Goal: Information Seeking & Learning: Check status

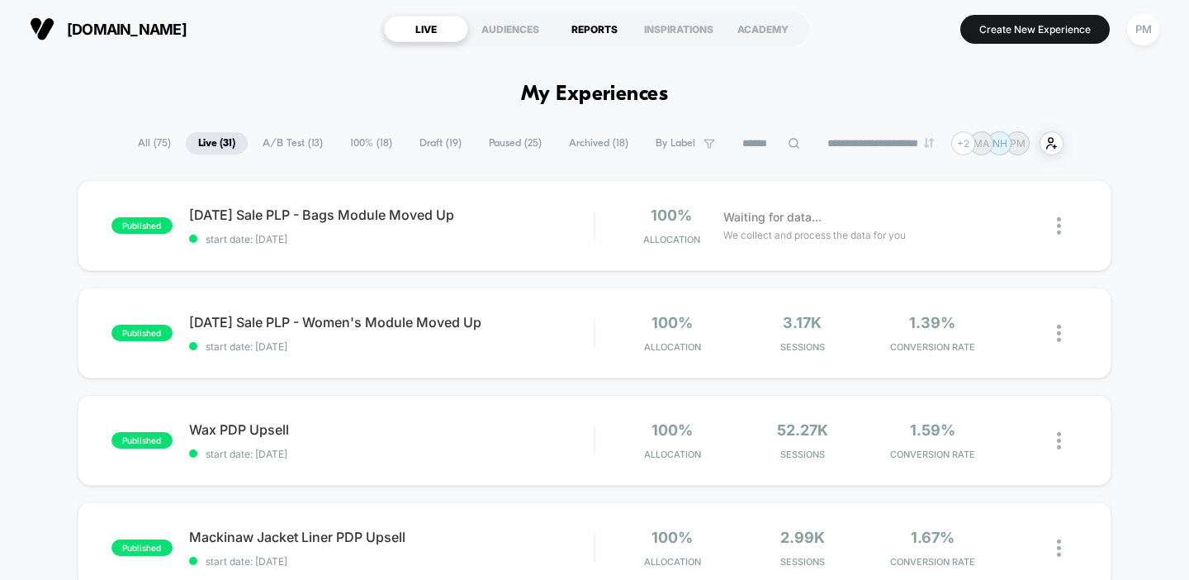
click at [585, 26] on div "REPORTS" at bounding box center [594, 29] width 84 height 26
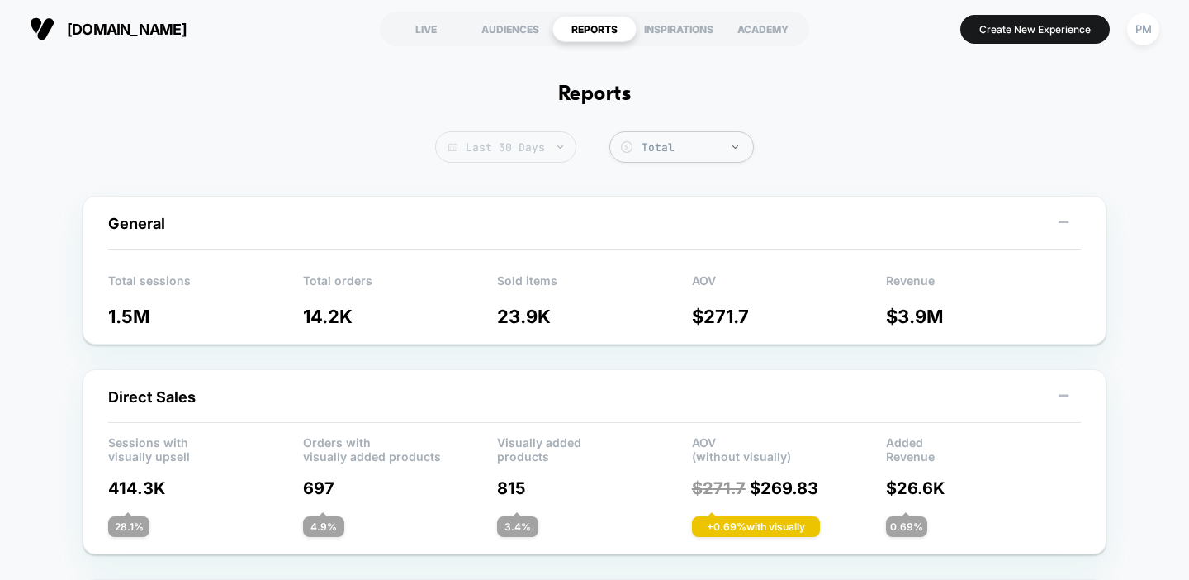
click at [488, 135] on span "Last 30 Days" at bounding box center [505, 146] width 141 height 31
select select "*"
select select "****"
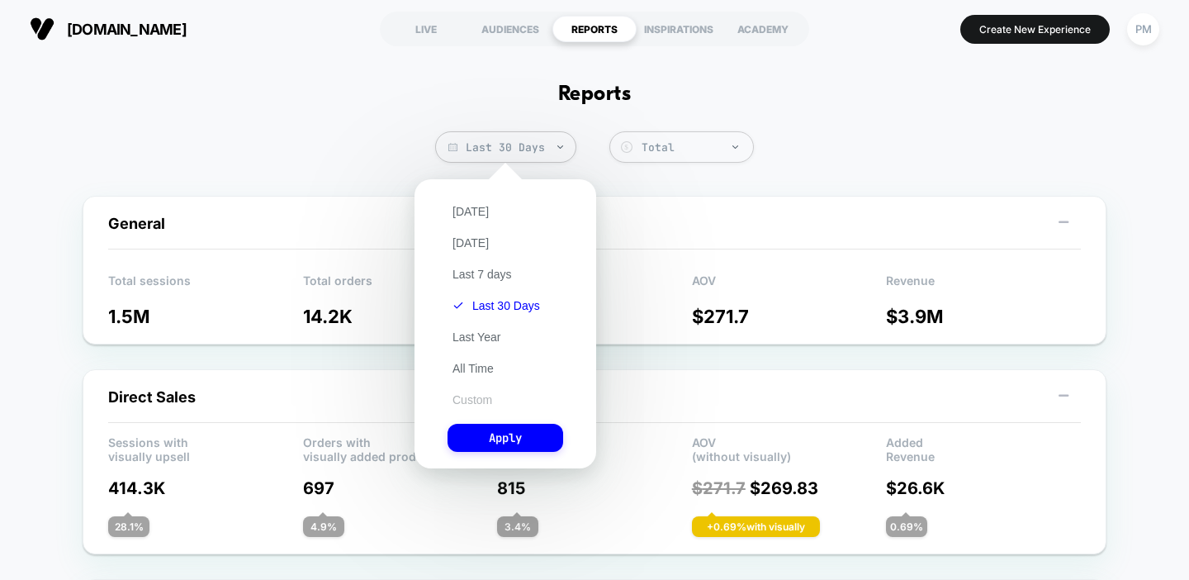
click at [485, 400] on button "Custom" at bounding box center [472, 399] width 50 height 15
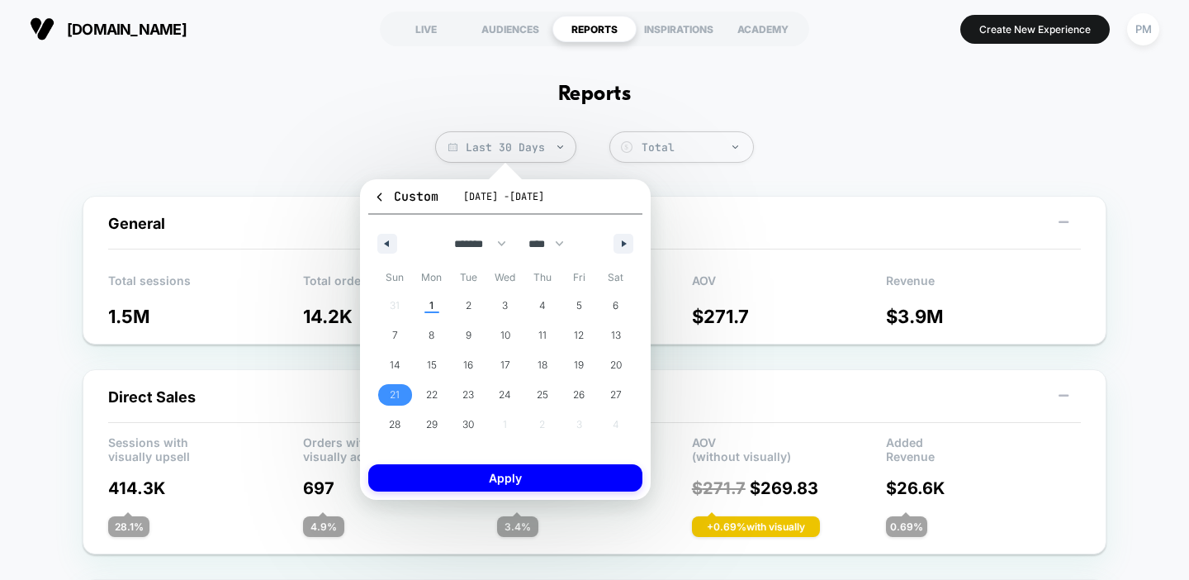
click at [388, 393] on span "21" at bounding box center [394, 394] width 37 height 21
click at [619, 388] on span "27" at bounding box center [616, 395] width 12 height 30
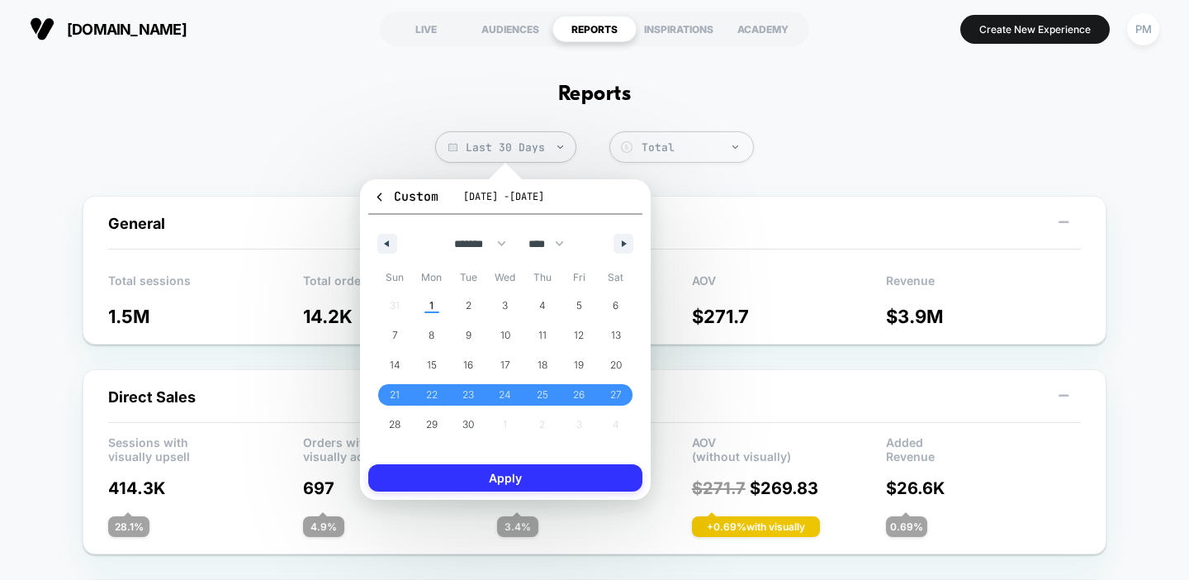
click at [559, 479] on button "Apply" at bounding box center [505, 477] width 274 height 27
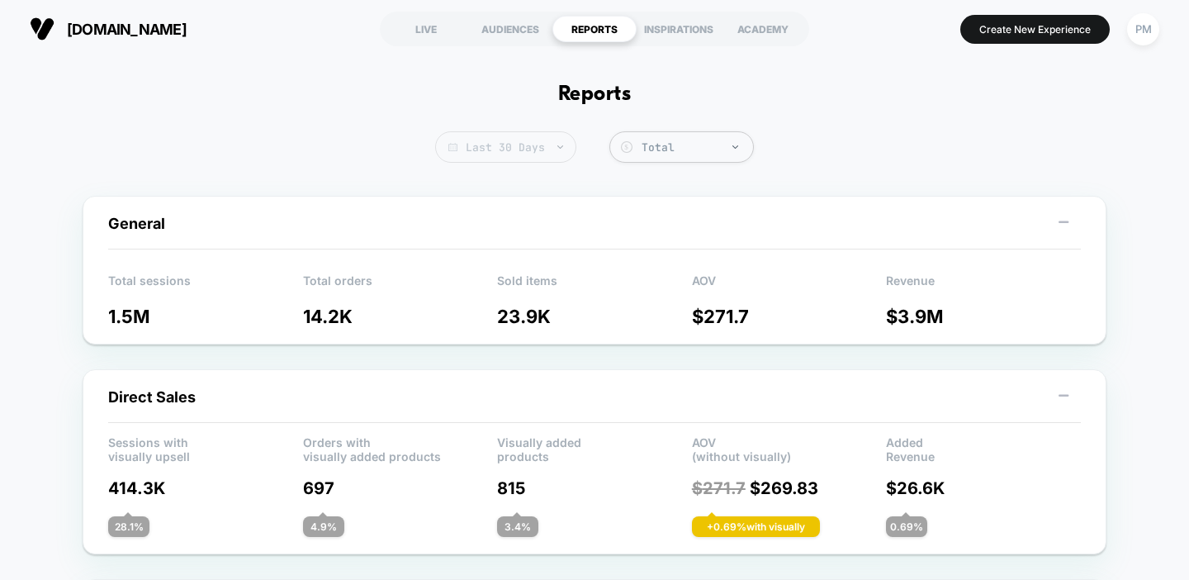
click at [537, 143] on span "Last 30 Days" at bounding box center [505, 146] width 141 height 31
select select "*"
select select "****"
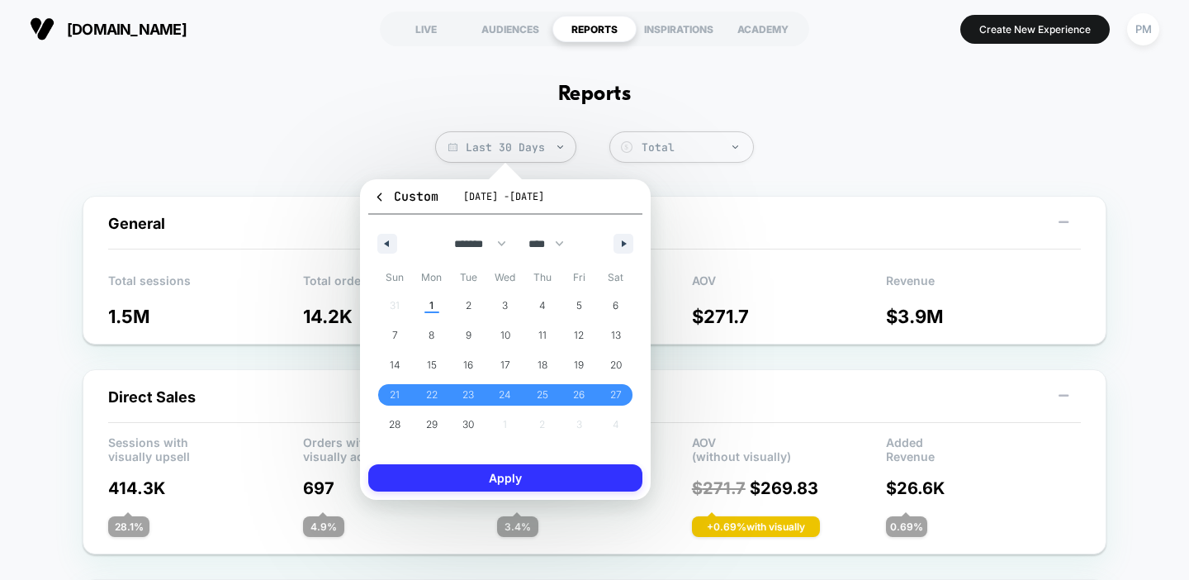
click at [532, 475] on button "Apply" at bounding box center [505, 477] width 274 height 27
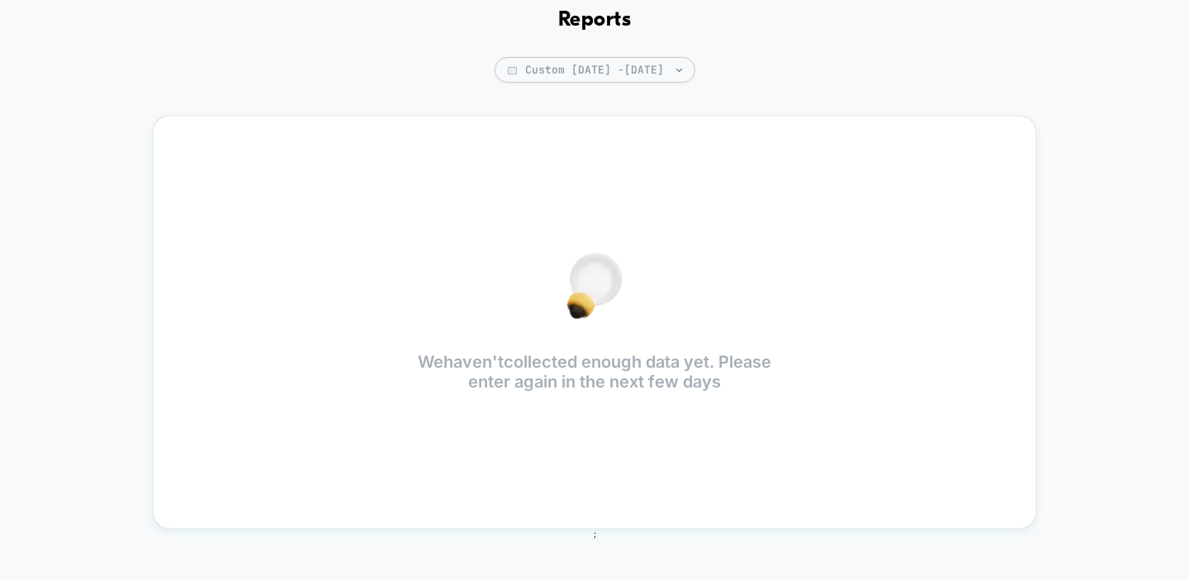
scroll to position [73, 0]
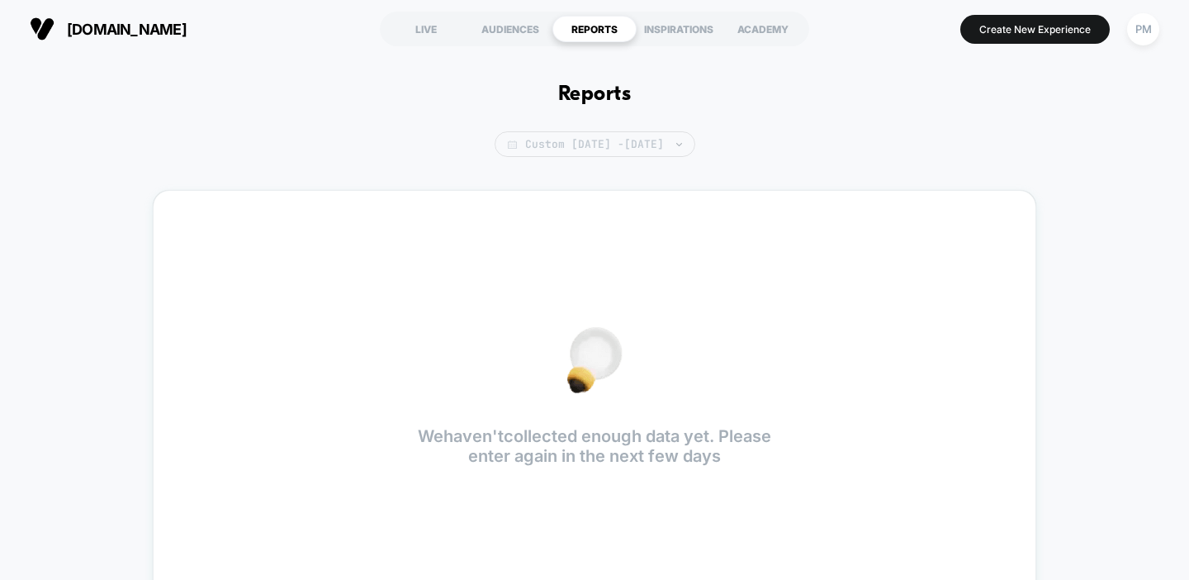
click at [538, 148] on span "Custom [DATE] - [DATE]" at bounding box center [594, 144] width 201 height 26
select select "*"
select select "****"
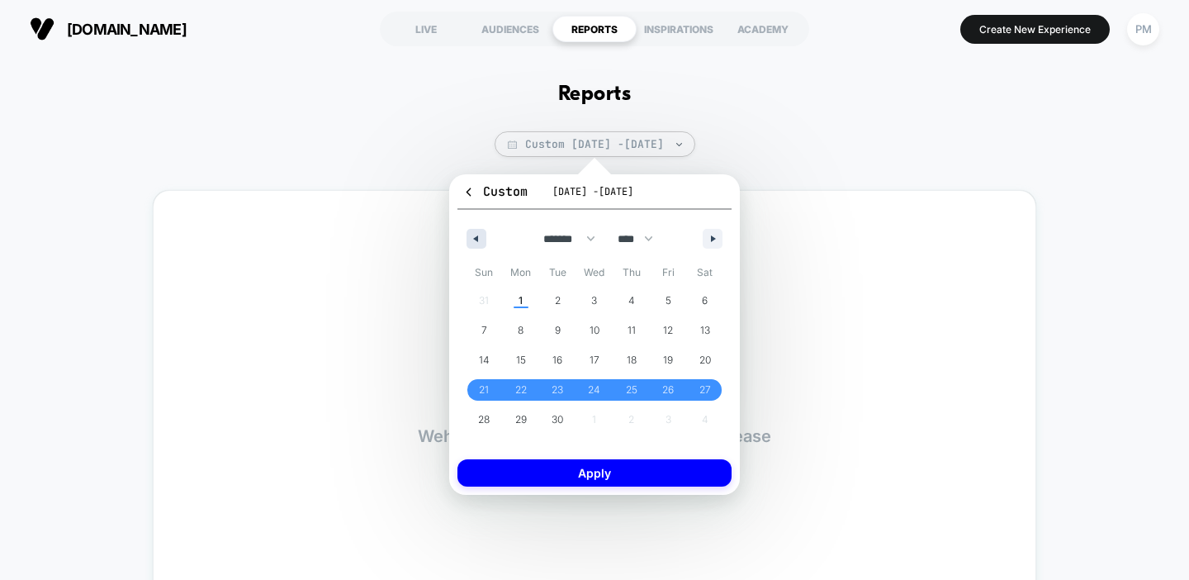
click at [476, 239] on icon "button" at bounding box center [474, 238] width 8 height 7
select select "*"
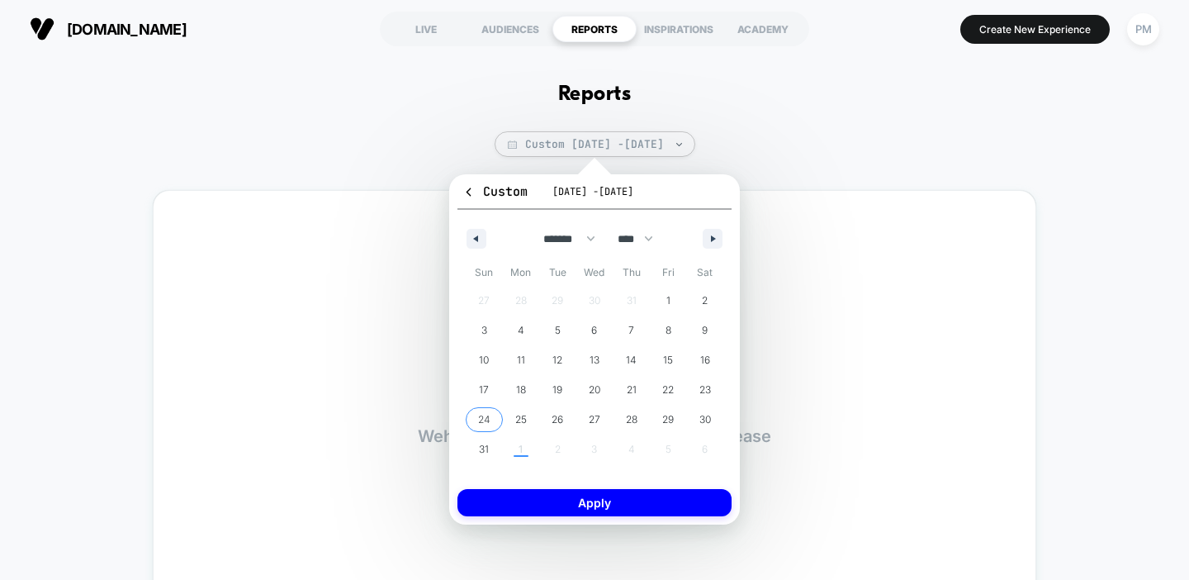
click at [479, 410] on span "24" at bounding box center [484, 420] width 12 height 30
click at [705, 415] on span "30" at bounding box center [705, 420] width 12 height 30
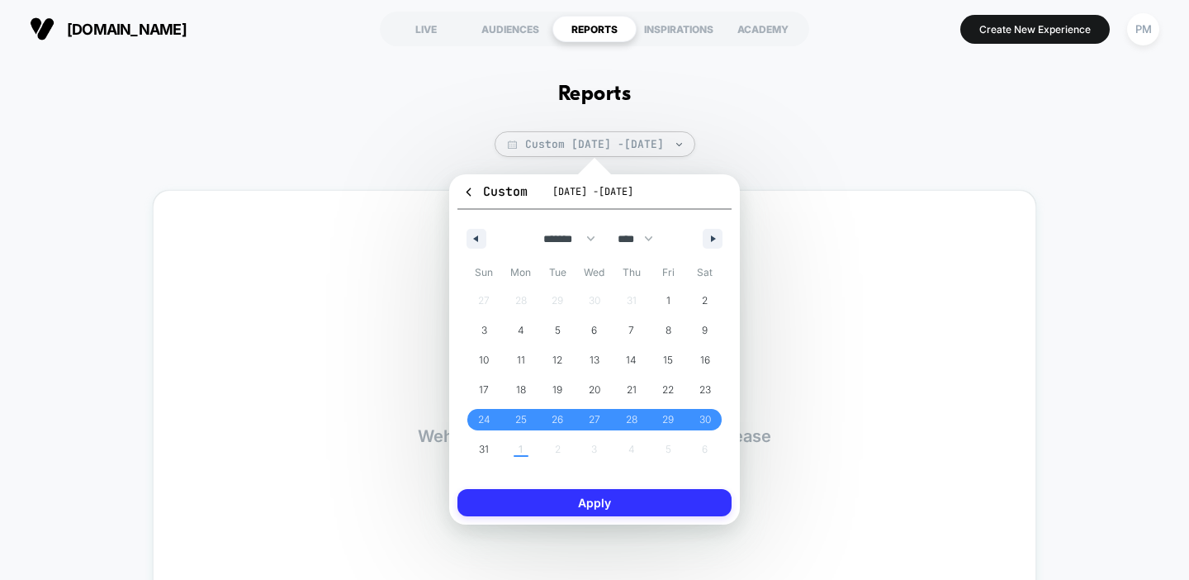
click at [653, 500] on button "Apply" at bounding box center [594, 502] width 274 height 27
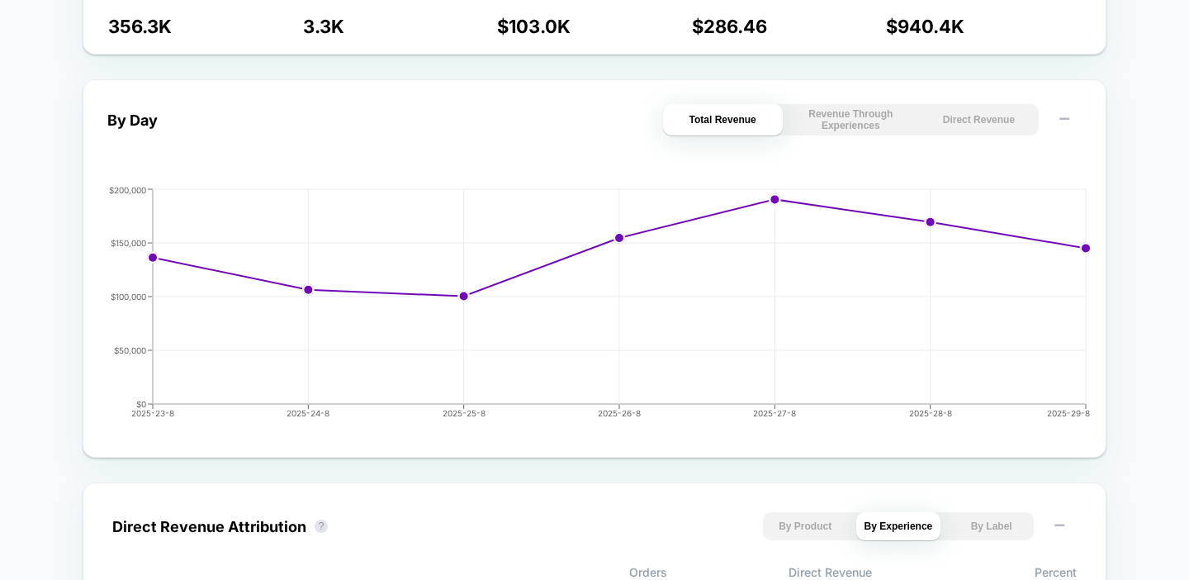
scroll to position [704, 0]
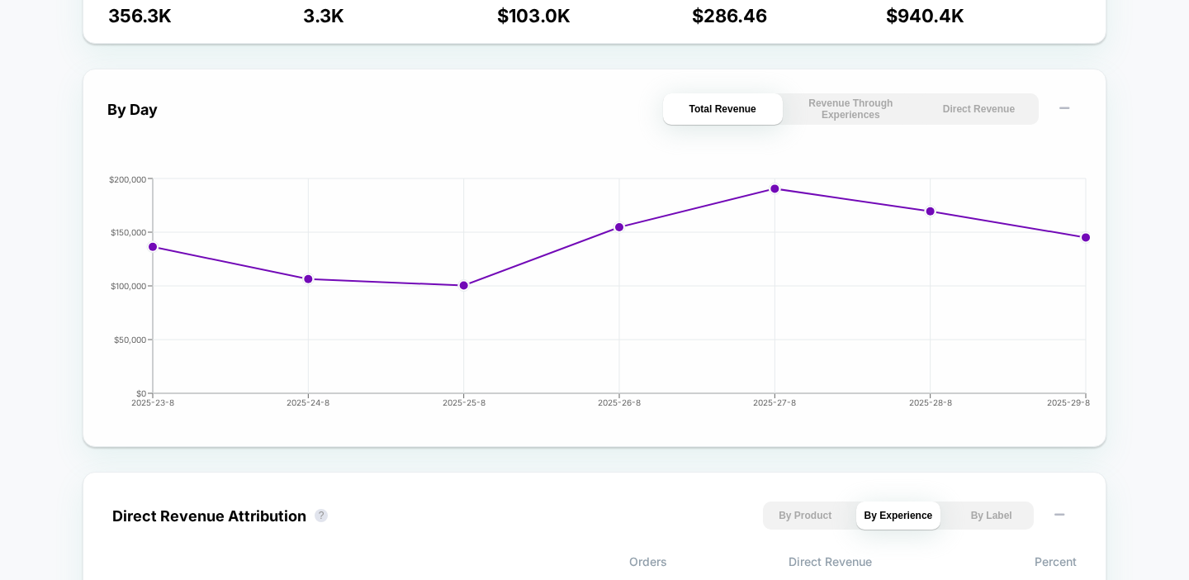
click at [968, 91] on div "By Day Total Revenue Revenue Through Experiences Direct Revenue 2025-23-8 2025-…" at bounding box center [595, 258] width 1024 height 378
click at [965, 125] on button "Direct Revenue" at bounding box center [979, 108] width 120 height 31
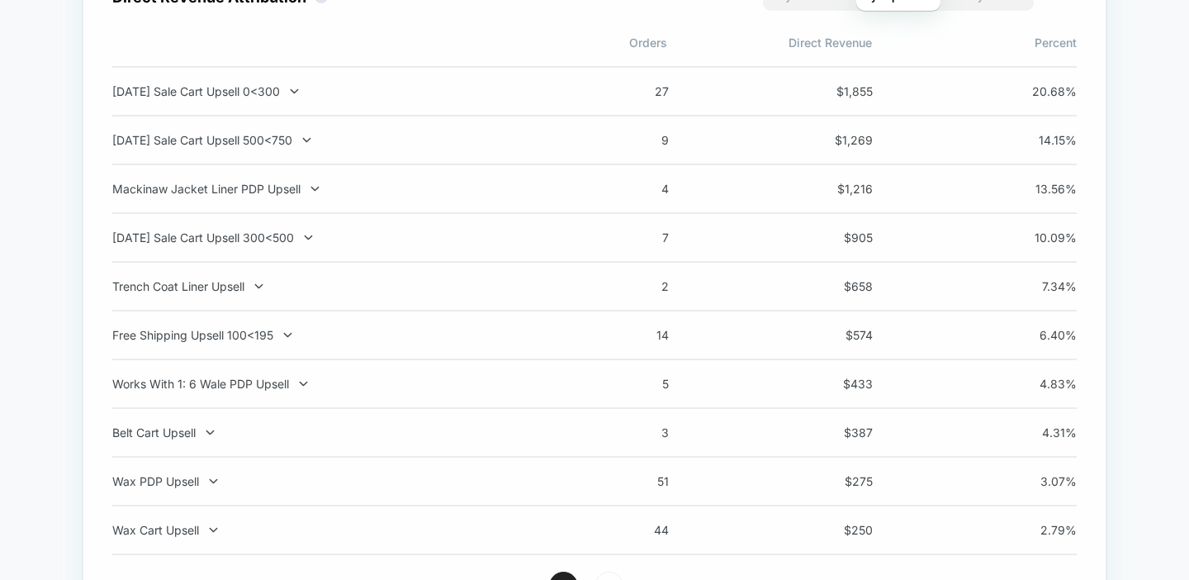
scroll to position [1223, 0]
click at [270, 97] on div "[DATE] Sale Cart Upsell 0<300" at bounding box center [329, 90] width 434 height 14
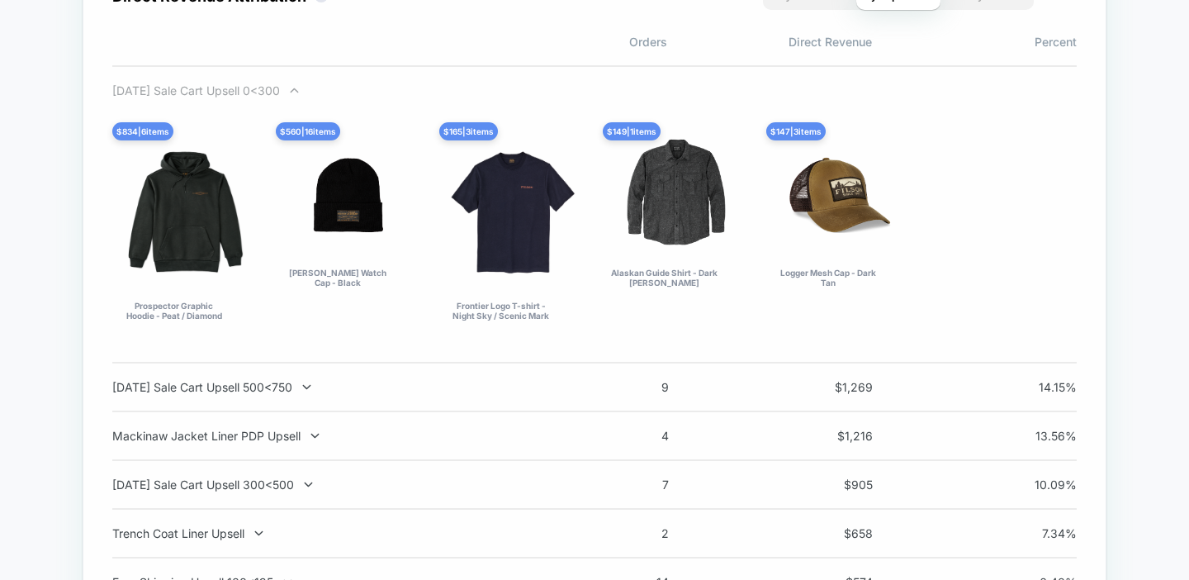
click at [270, 97] on div "[DATE] Sale Cart Upsell 0<300" at bounding box center [329, 90] width 434 height 14
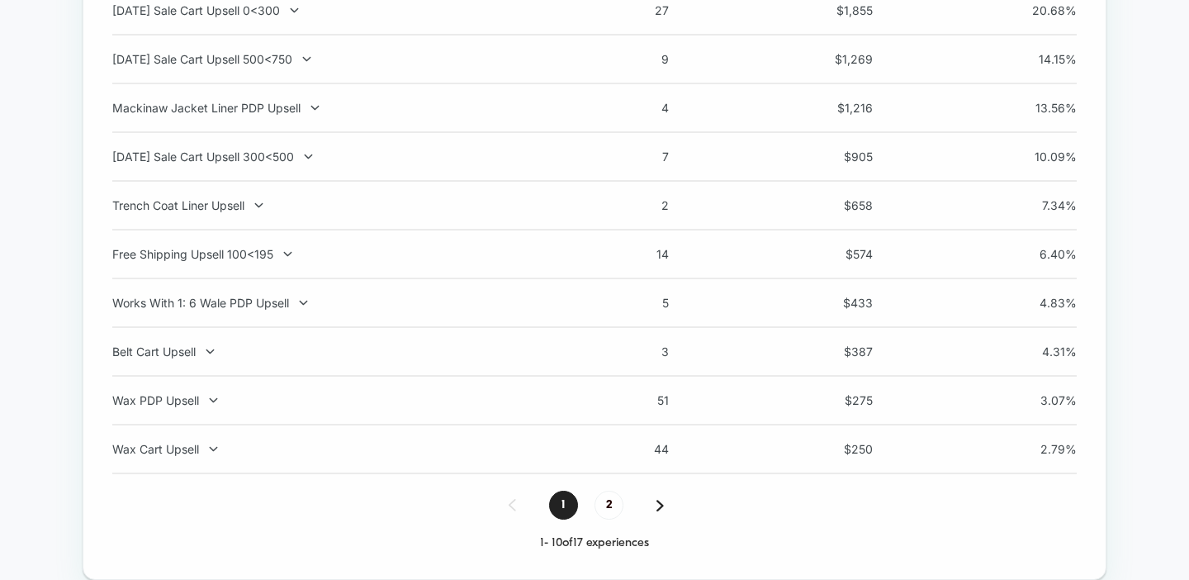
scroll to position [1310, 0]
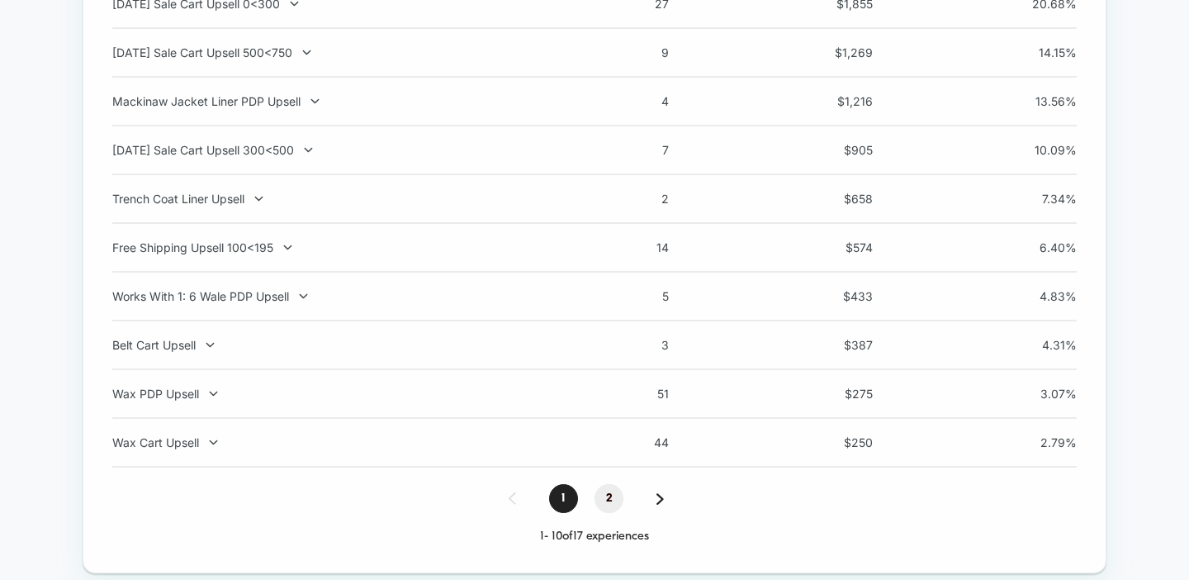
click at [612, 504] on span "2" at bounding box center [608, 498] width 29 height 29
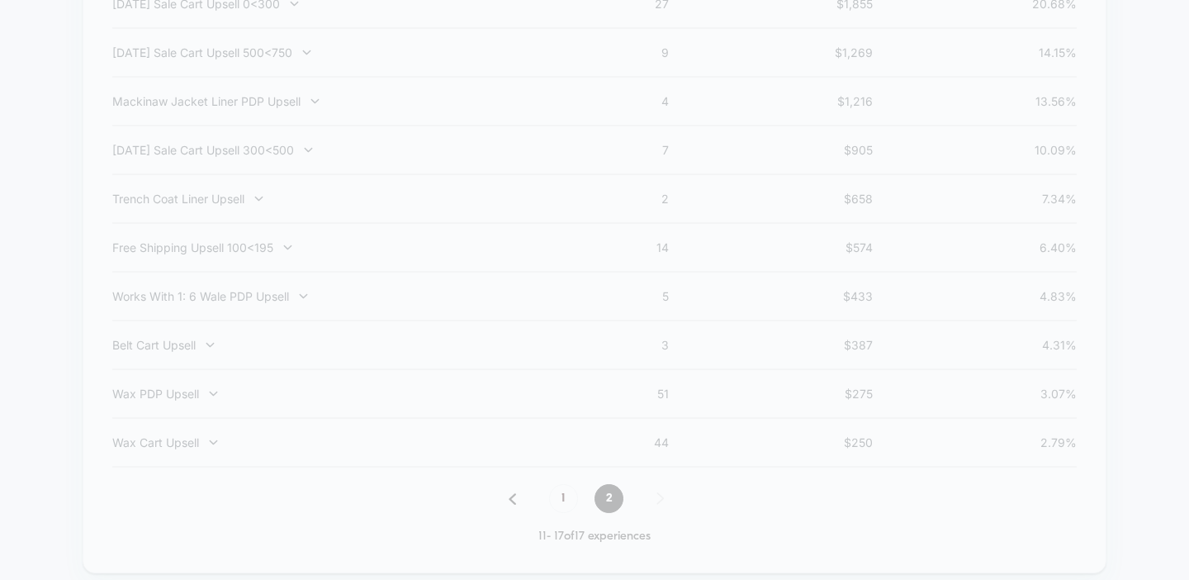
scroll to position [1162, 0]
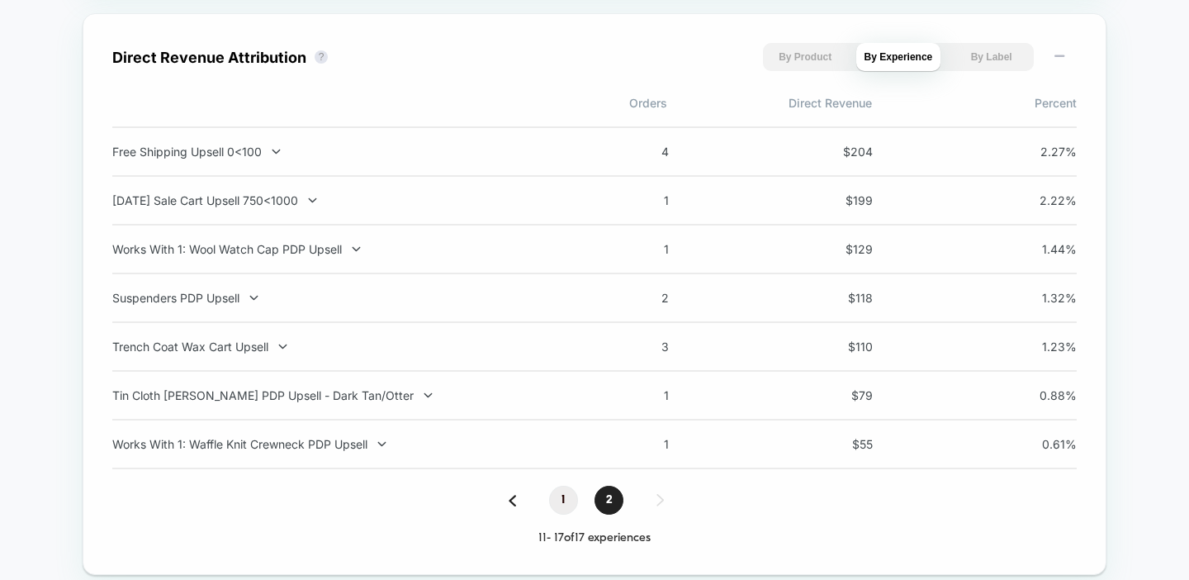
click at [560, 504] on span "1" at bounding box center [563, 499] width 29 height 29
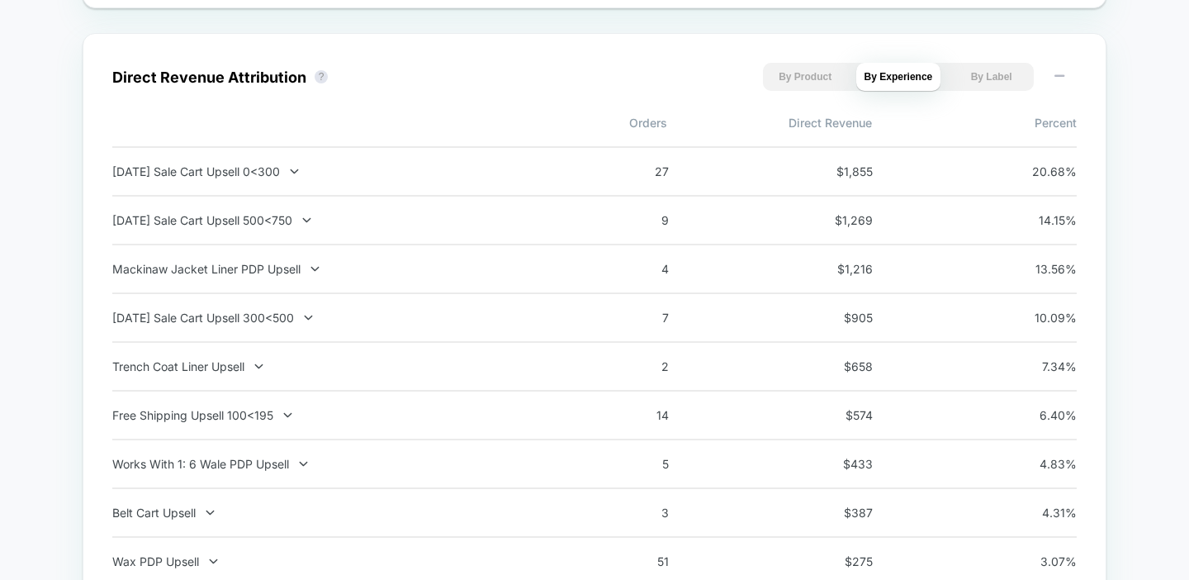
scroll to position [1142, 0]
click at [362, 266] on div "Mackinaw Jacket Liner PDP Upsell" at bounding box center [329, 270] width 434 height 14
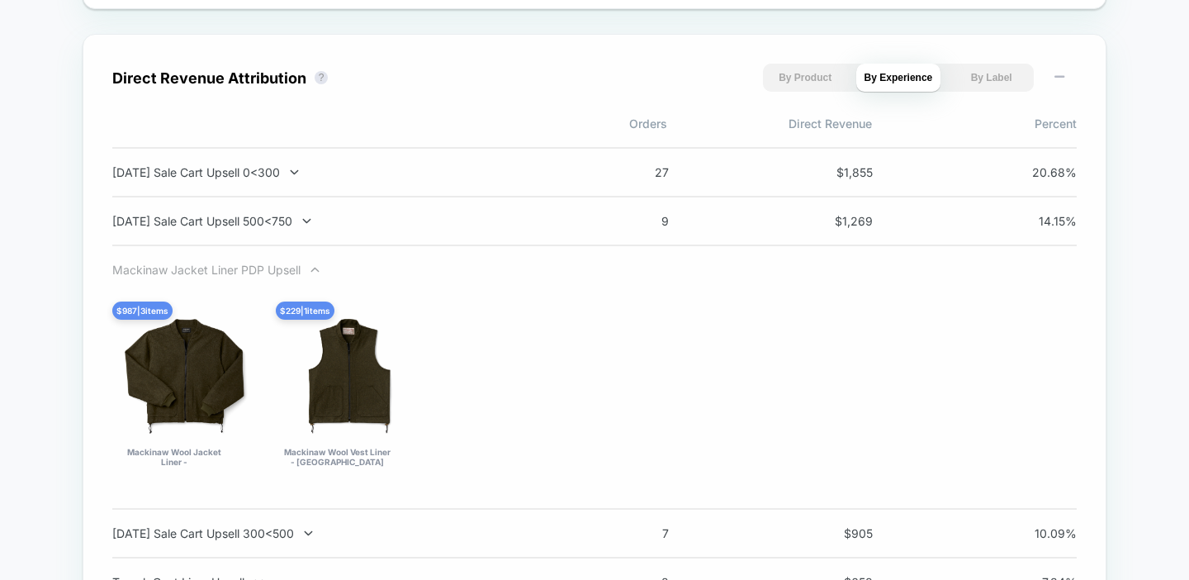
click at [315, 272] on icon at bounding box center [315, 269] width 12 height 12
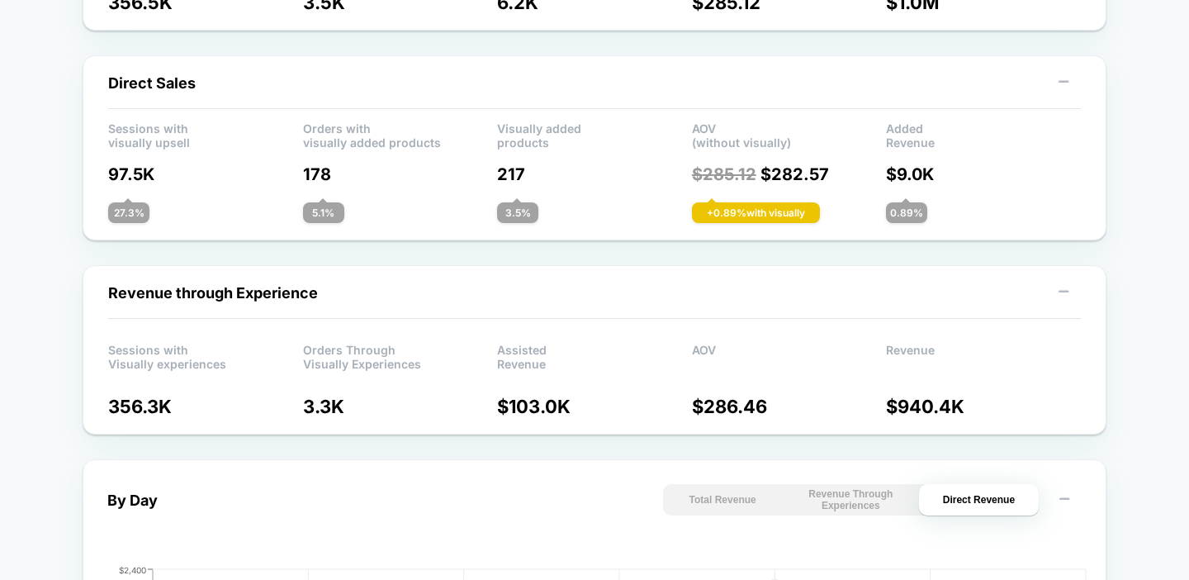
scroll to position [0, 0]
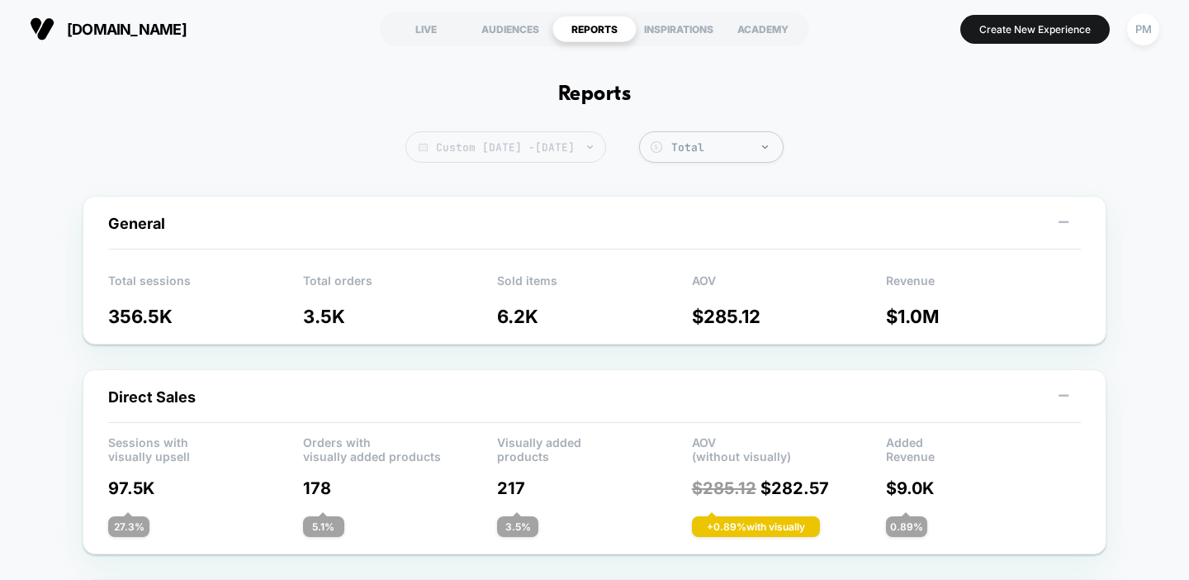
click at [421, 135] on span "Custom [DATE] - [DATE]" at bounding box center [505, 146] width 201 height 31
select select "*"
select select "****"
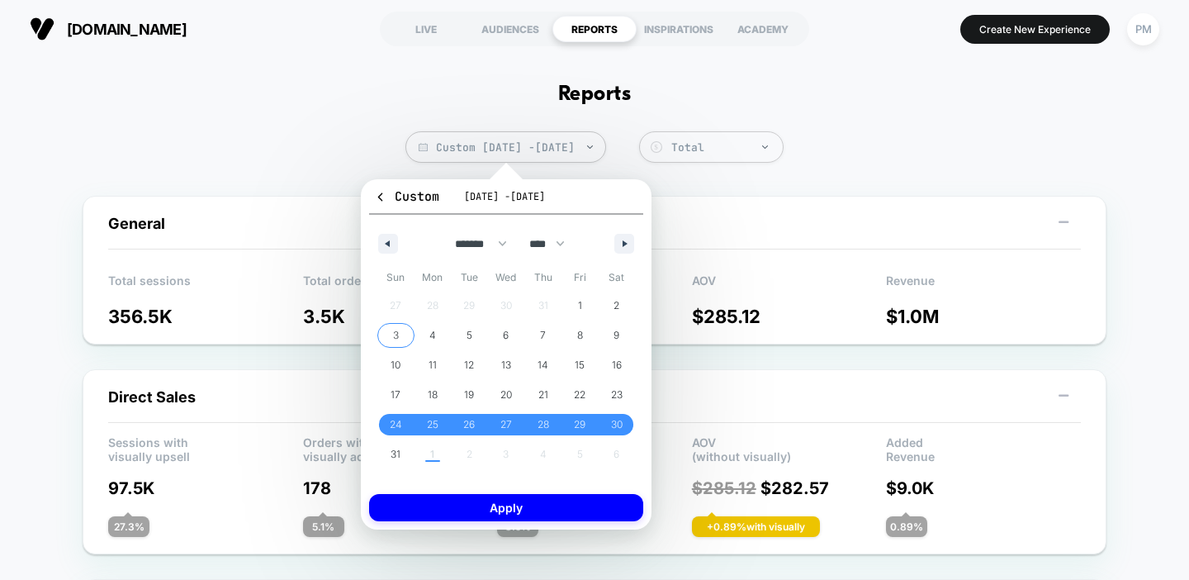
click at [397, 338] on span "3" at bounding box center [396, 335] width 6 height 30
click at [615, 417] on span "30" at bounding box center [617, 424] width 12 height 30
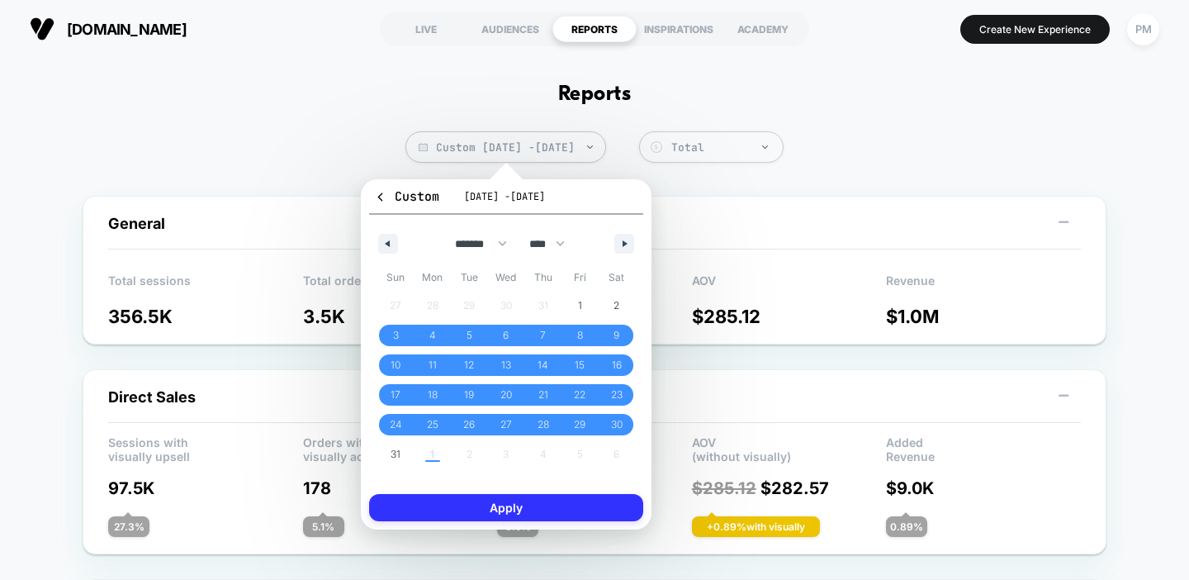
click at [480, 513] on button "Apply" at bounding box center [506, 507] width 274 height 27
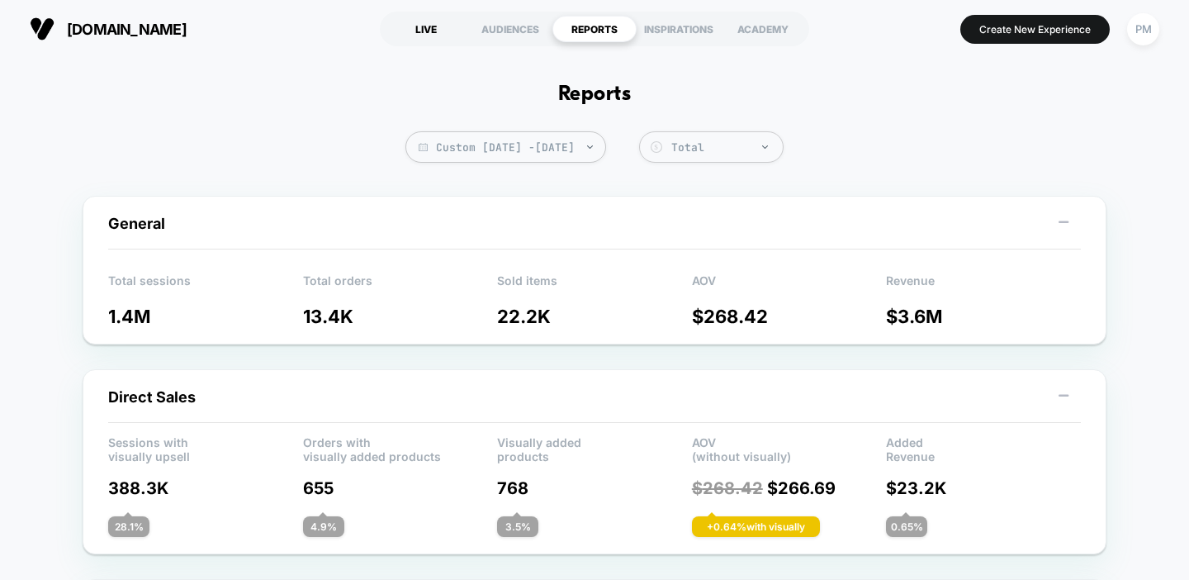
click at [426, 23] on div "LIVE" at bounding box center [426, 29] width 84 height 26
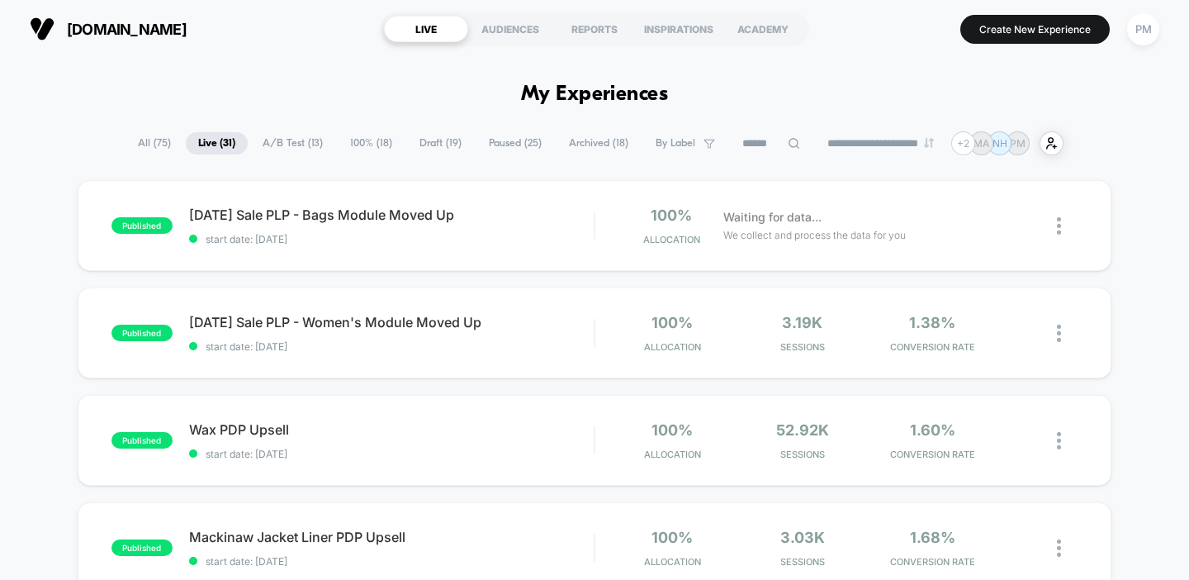
click at [292, 140] on span "A/B Test ( 13 )" at bounding box center [292, 143] width 85 height 22
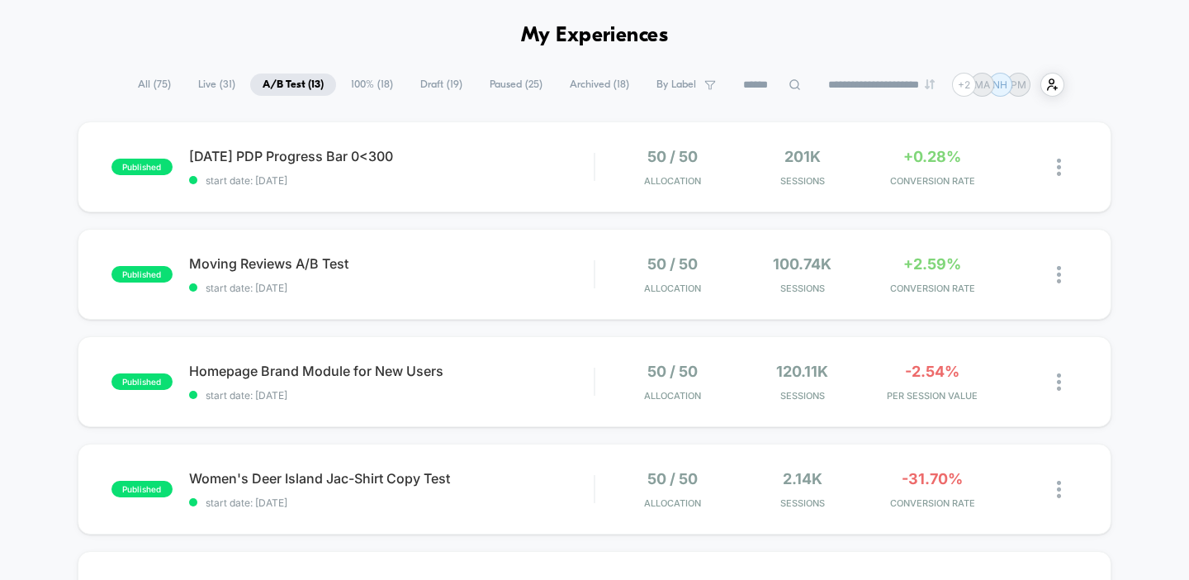
scroll to position [59, 0]
click at [329, 135] on div "published [DATE] PDP Progress Bar 0<300 start date: [DATE] 50 / 50 Allocation 2…" at bounding box center [595, 166] width 1034 height 91
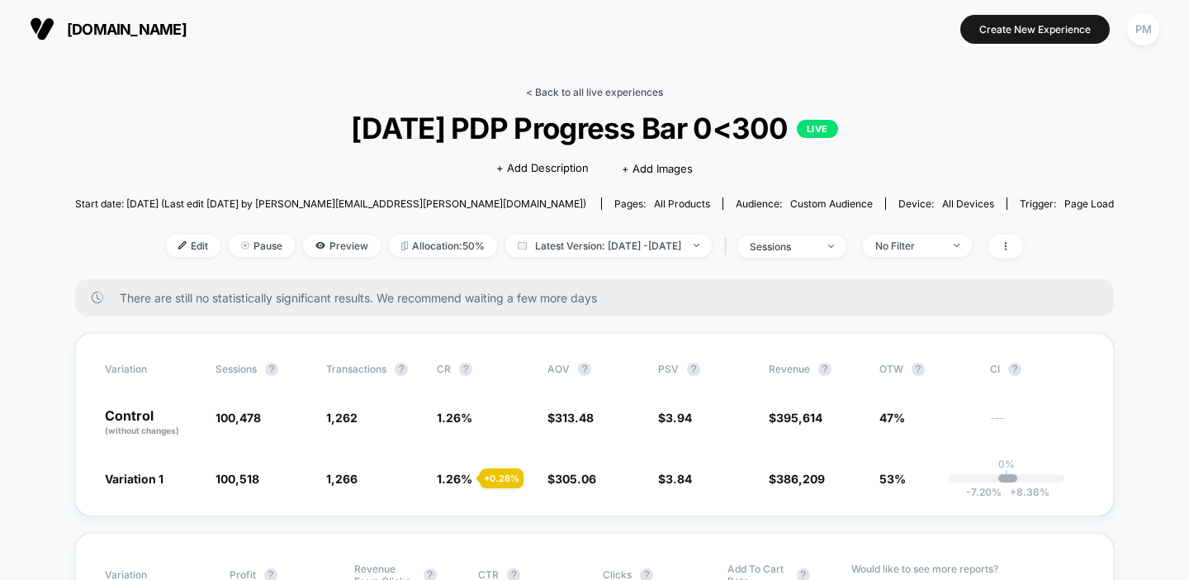
click at [660, 88] on link "< Back to all live experiences" at bounding box center [594, 92] width 137 height 12
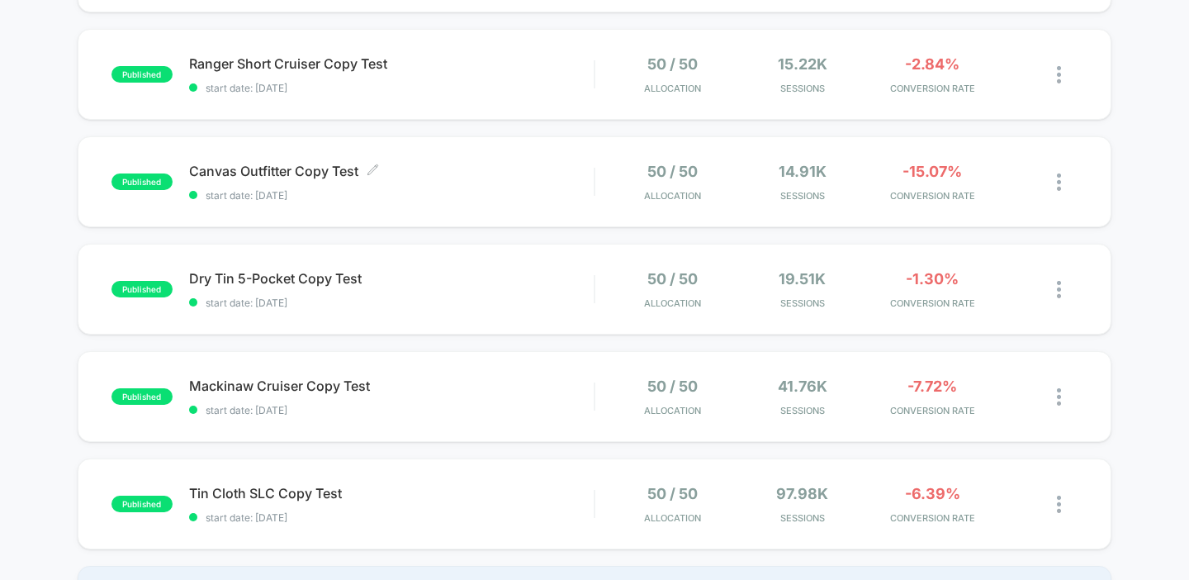
scroll to position [1210, 0]
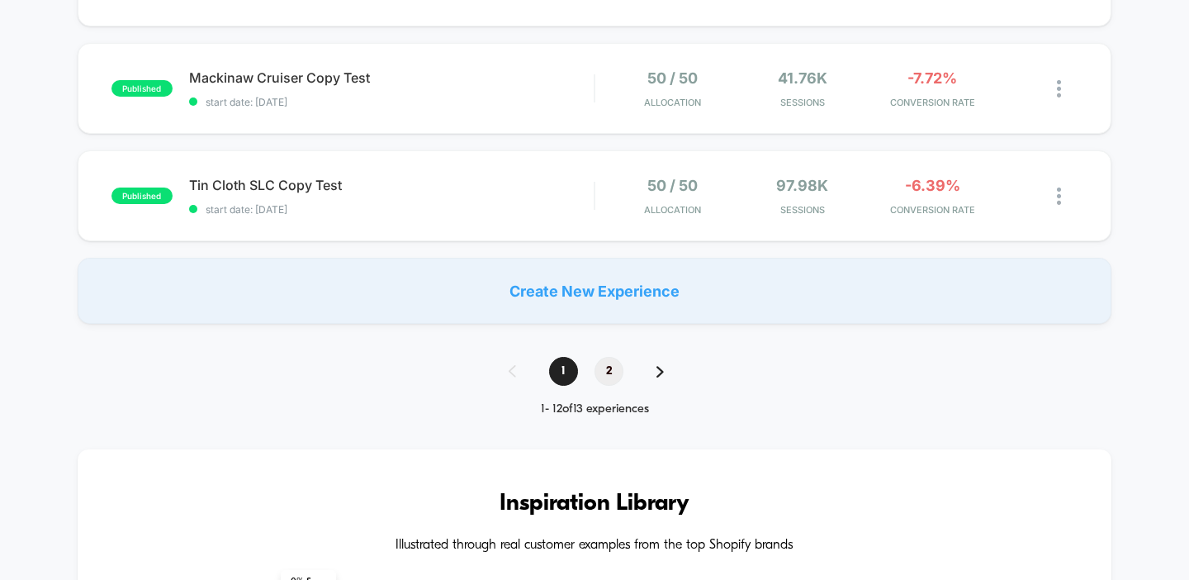
click at [608, 360] on span "2" at bounding box center [608, 371] width 29 height 29
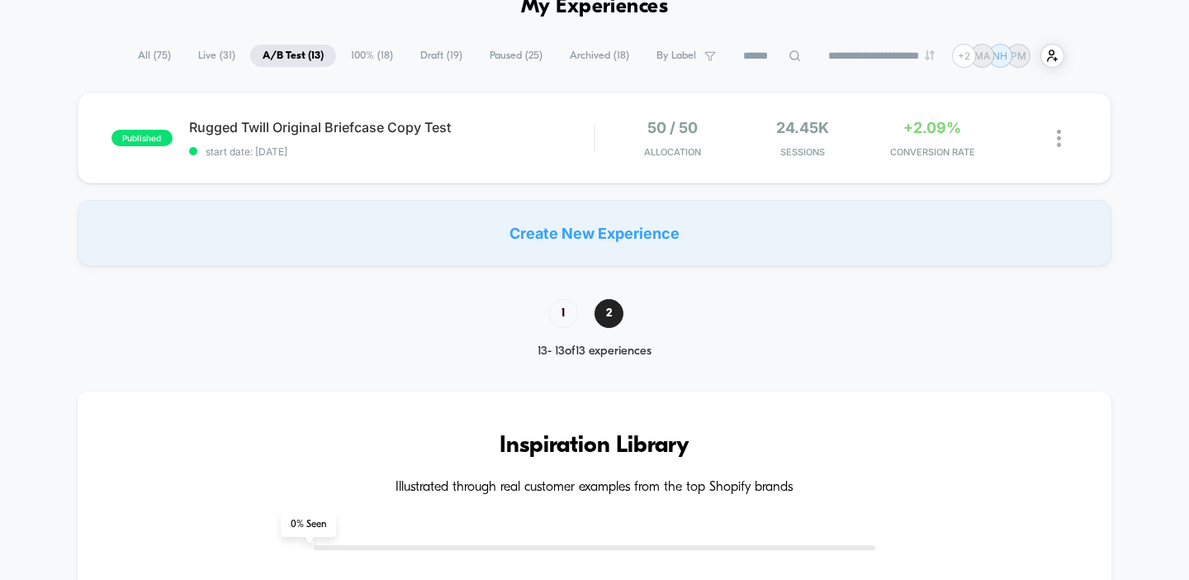
scroll to position [30, 0]
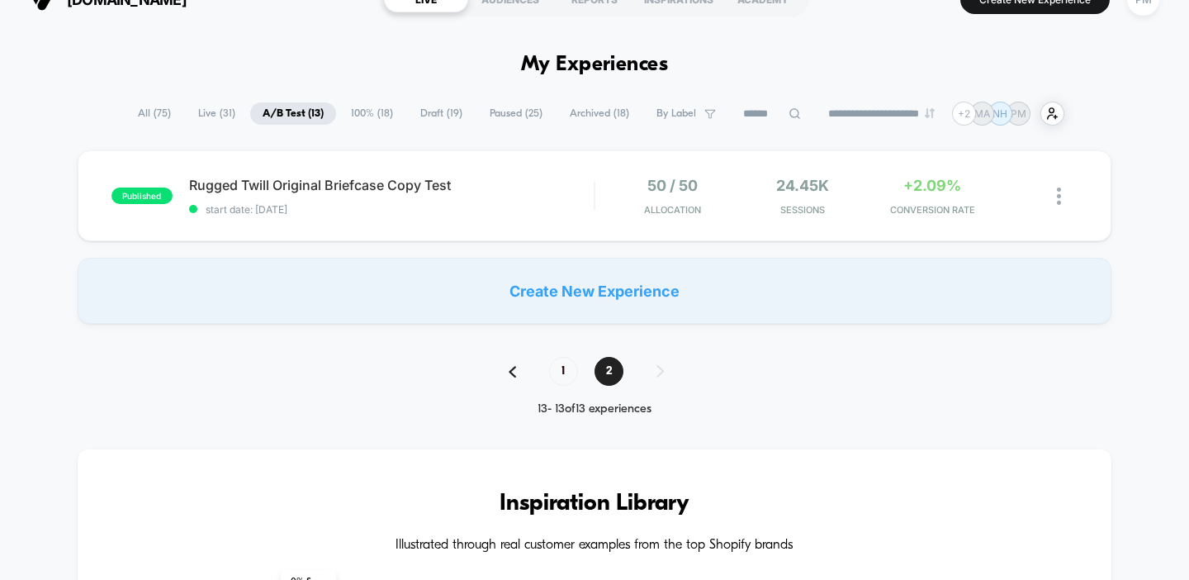
click at [351, 110] on span "100% ( 18 )" at bounding box center [371, 113] width 67 height 22
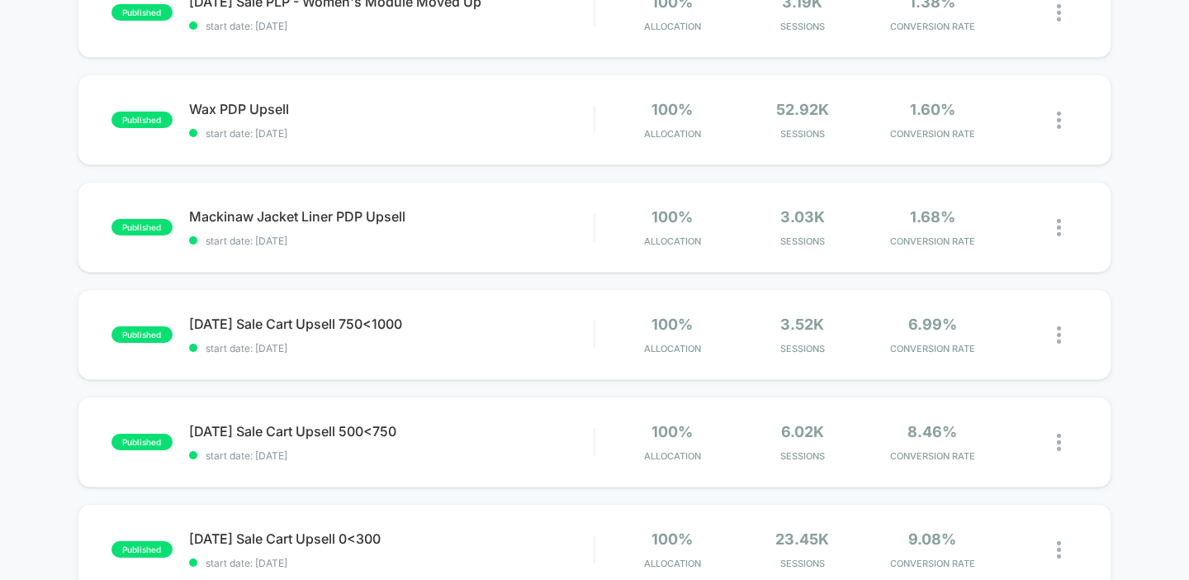
scroll to position [0, 0]
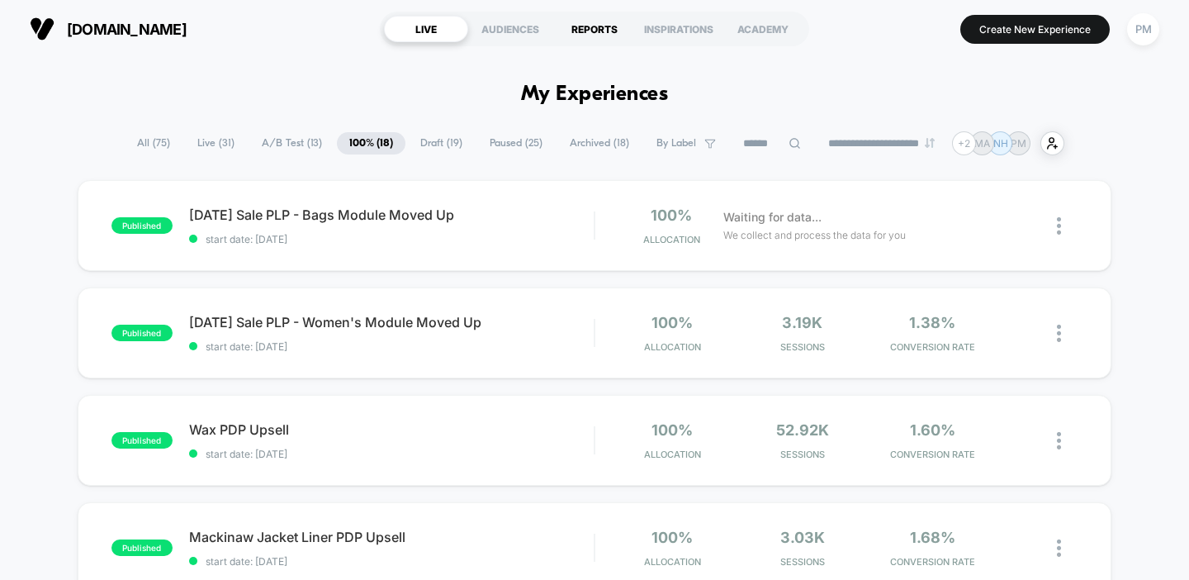
click at [589, 31] on div "REPORTS" at bounding box center [594, 29] width 84 height 26
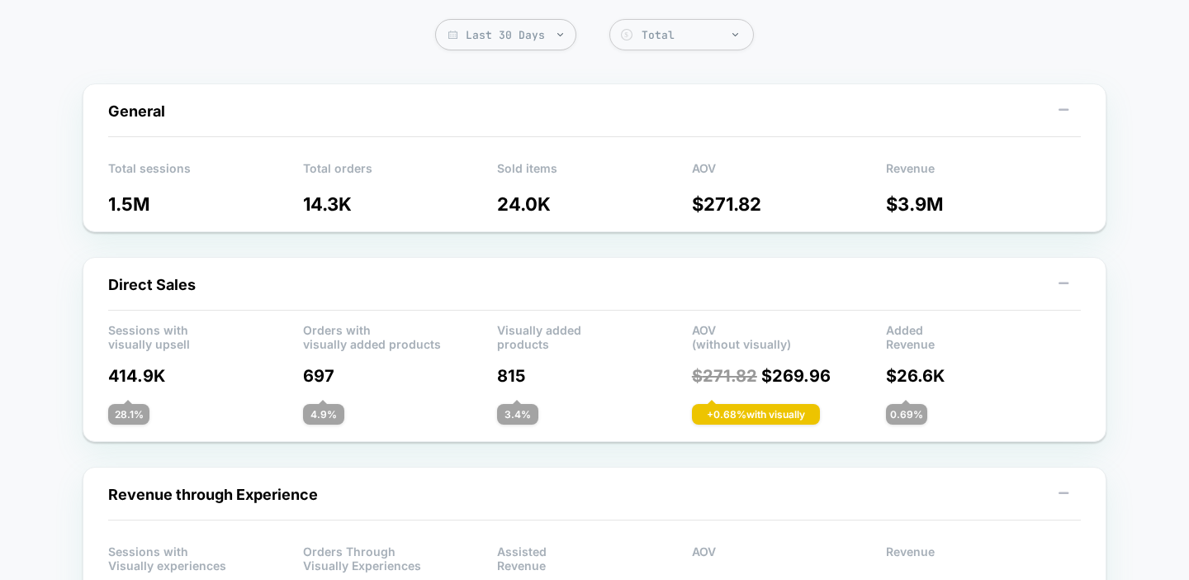
scroll to position [116, 0]
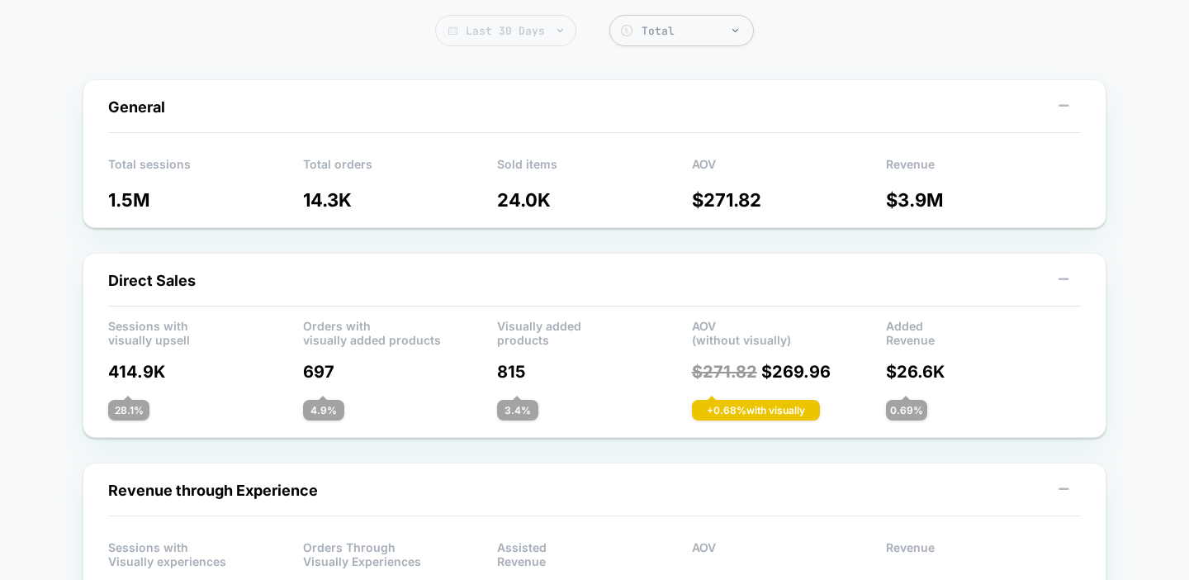
click at [544, 37] on span "Last 30 Days" at bounding box center [505, 30] width 141 height 31
select select "*"
select select "****"
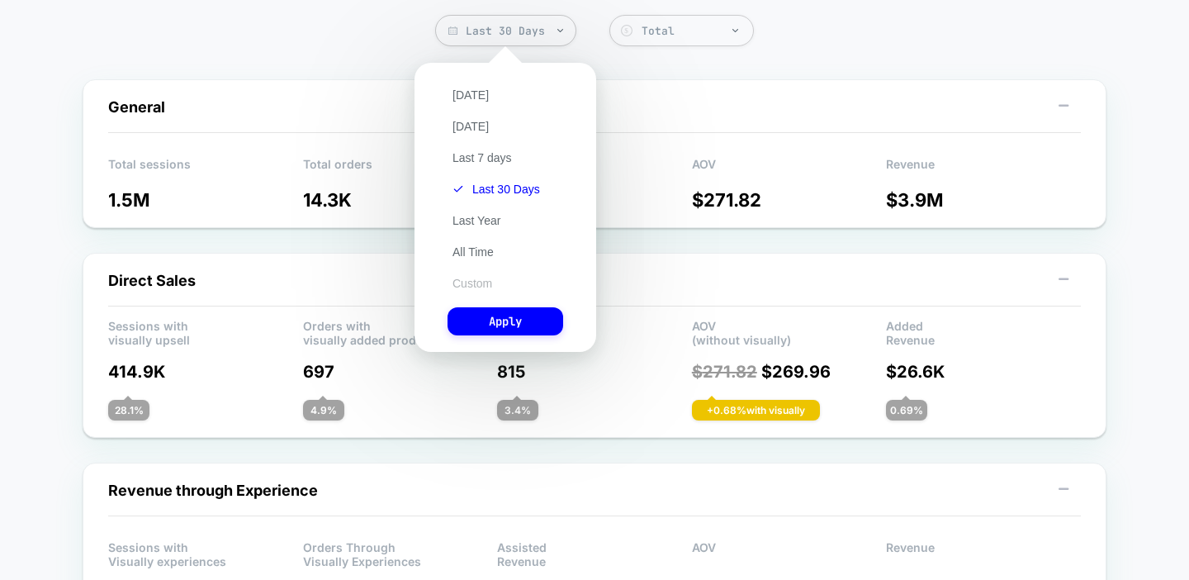
click at [468, 283] on button "Custom" at bounding box center [472, 283] width 50 height 15
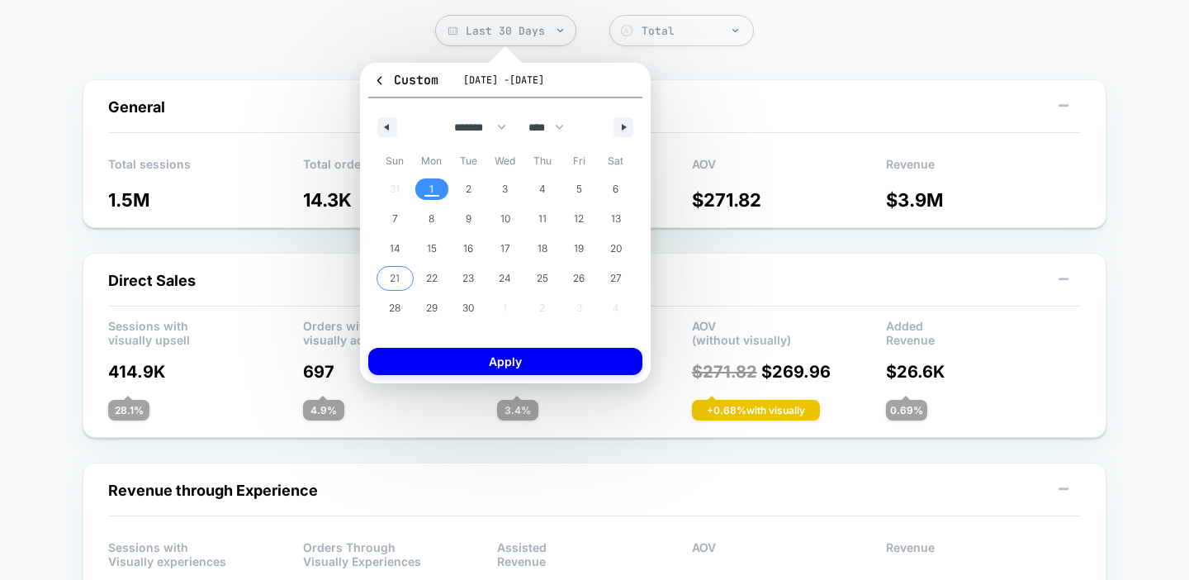
click at [386, 278] on span "21" at bounding box center [394, 277] width 37 height 21
click at [610, 275] on span "27" at bounding box center [616, 278] width 12 height 30
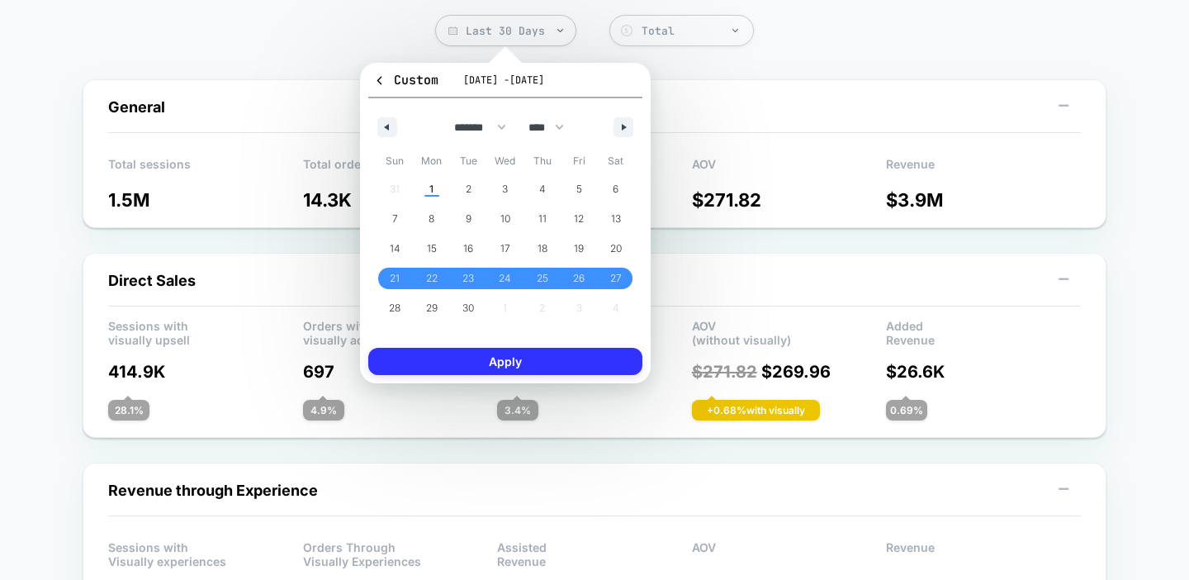
click at [562, 363] on button "Apply" at bounding box center [505, 361] width 274 height 27
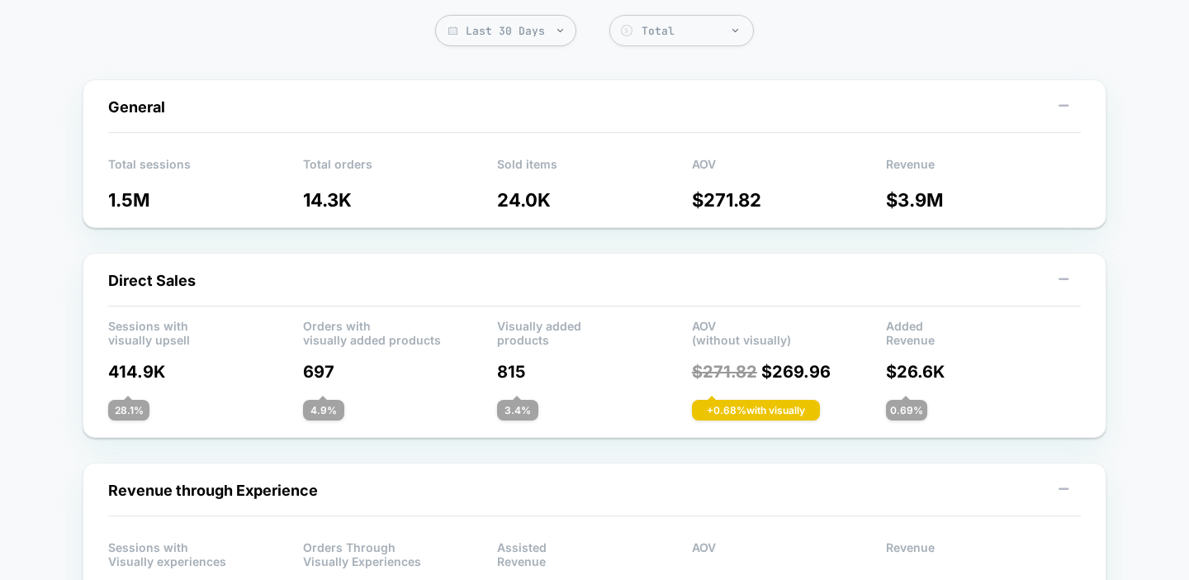
scroll to position [116, 0]
click at [524, 33] on span "Last 30 Days" at bounding box center [505, 30] width 141 height 31
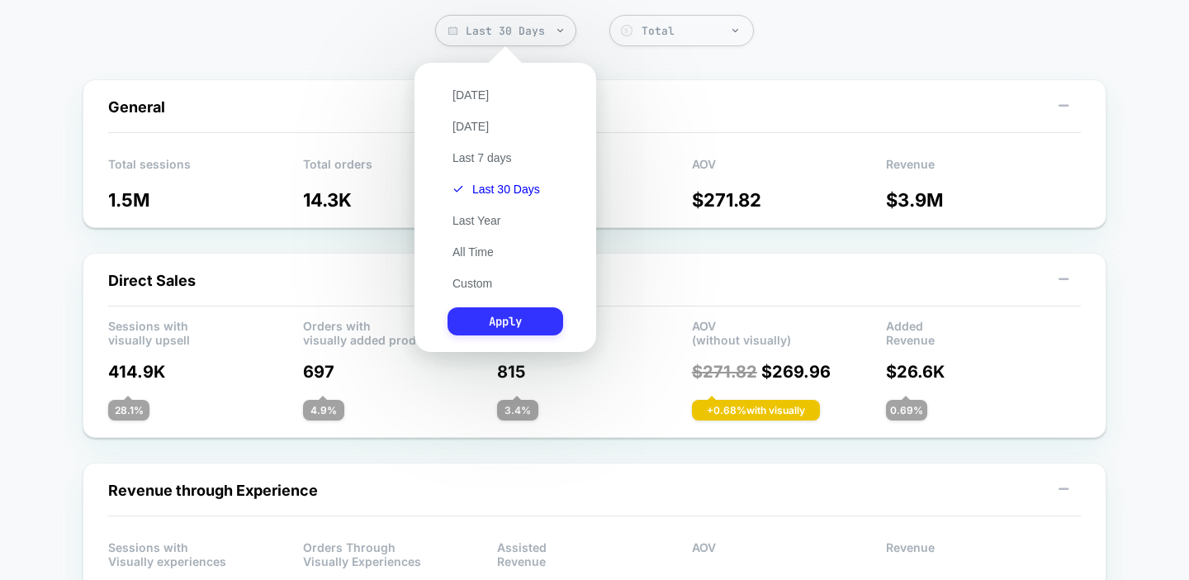
click at [499, 329] on button "Apply" at bounding box center [505, 321] width 116 height 28
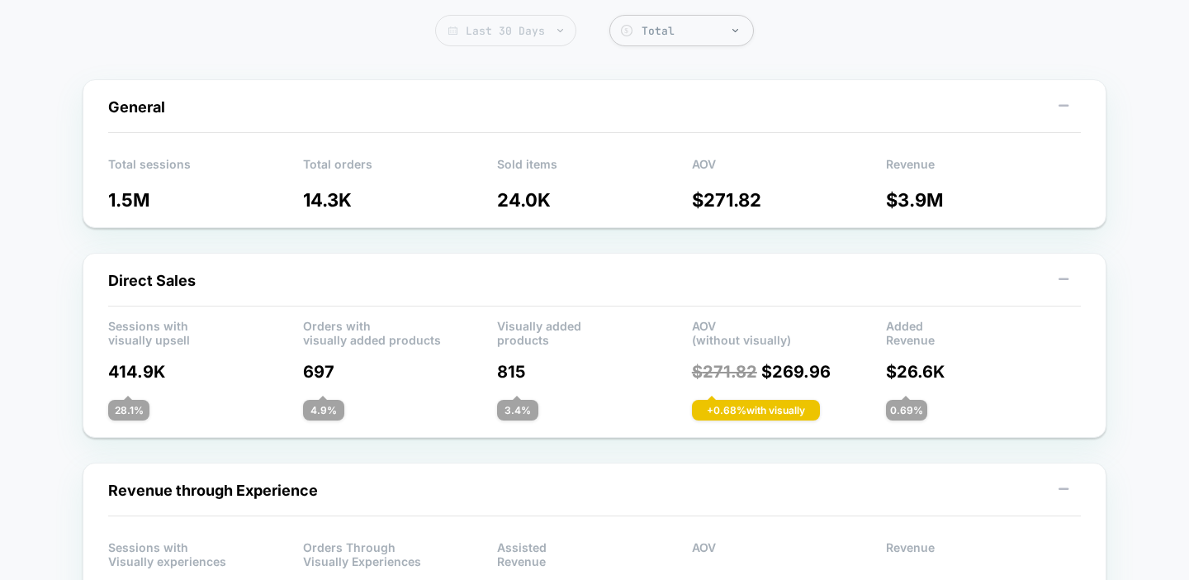
click at [521, 27] on span "Last 30 Days" at bounding box center [505, 30] width 141 height 31
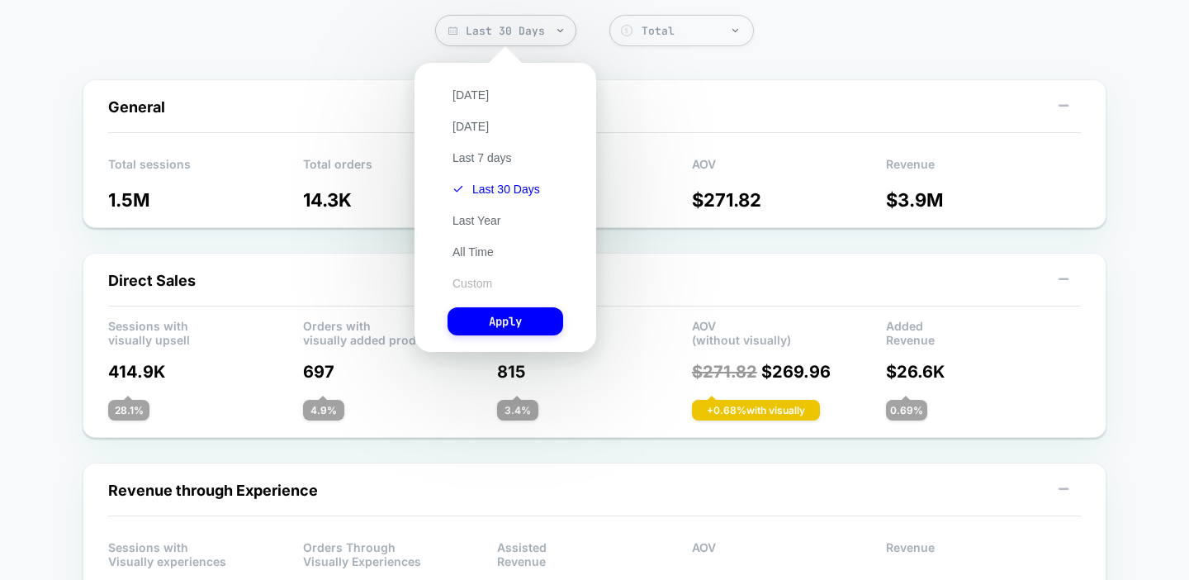
click at [459, 279] on button "Custom" at bounding box center [472, 283] width 50 height 15
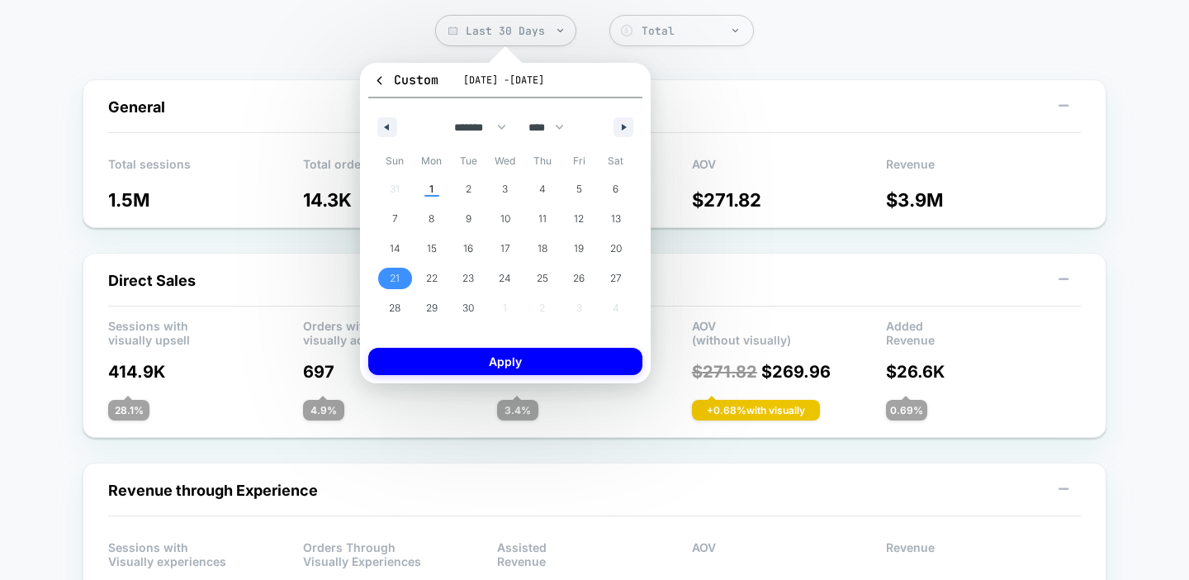
click at [391, 273] on span "21" at bounding box center [395, 278] width 10 height 30
click at [603, 273] on span "27" at bounding box center [615, 277] width 37 height 21
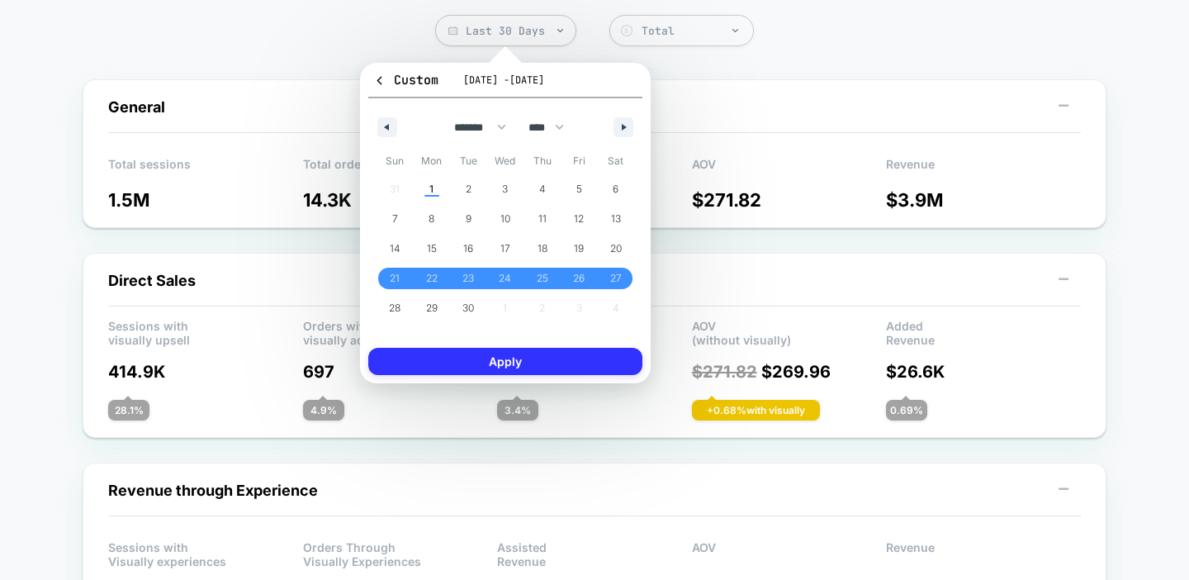
click at [551, 353] on button "Apply" at bounding box center [505, 361] width 274 height 27
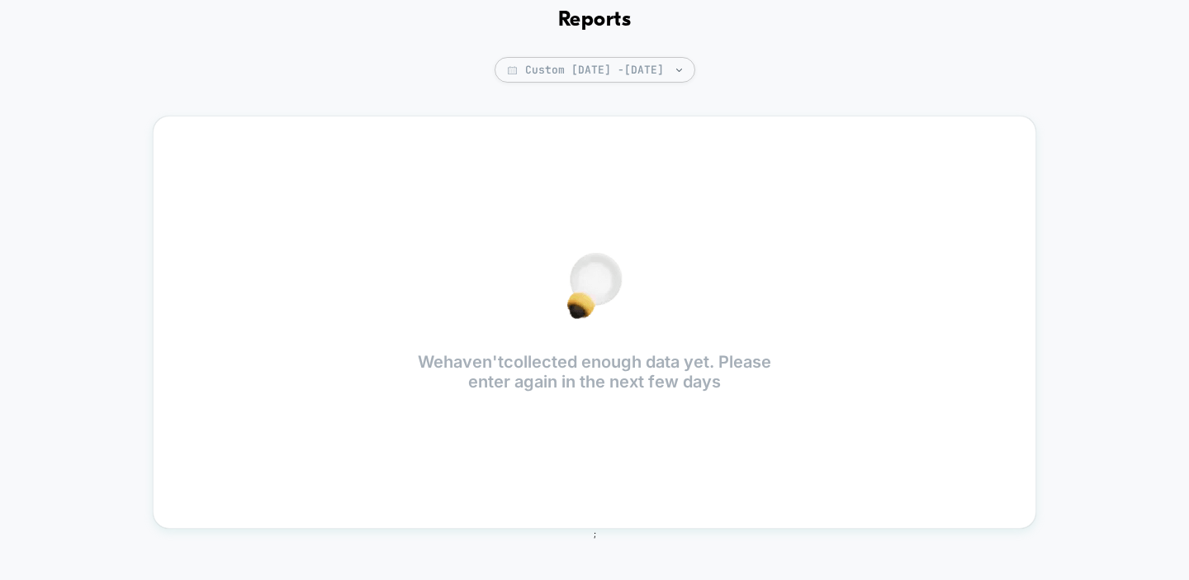
scroll to position [74, 0]
click at [544, 83] on div "Reports Custom [DATE] - [DATE] We haven't collected enough data yet. Please ent…" at bounding box center [594, 273] width 1189 height 580
click at [546, 73] on span "Custom [DATE] - [DATE]" at bounding box center [594, 70] width 201 height 26
select select "*"
select select "****"
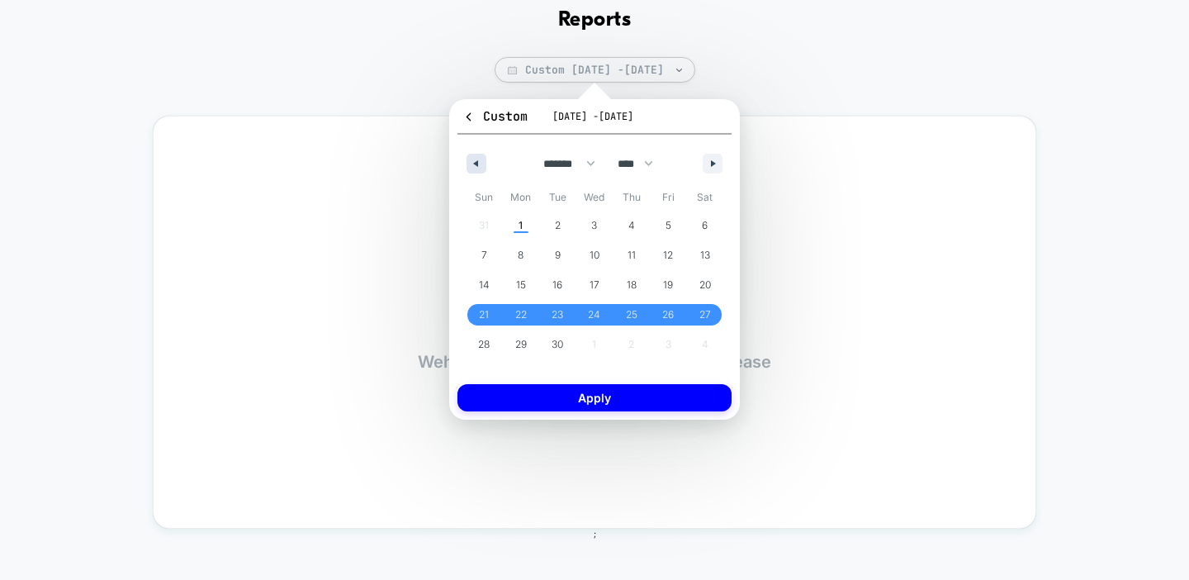
click at [474, 167] on button "button" at bounding box center [476, 164] width 20 height 20
select select "*"
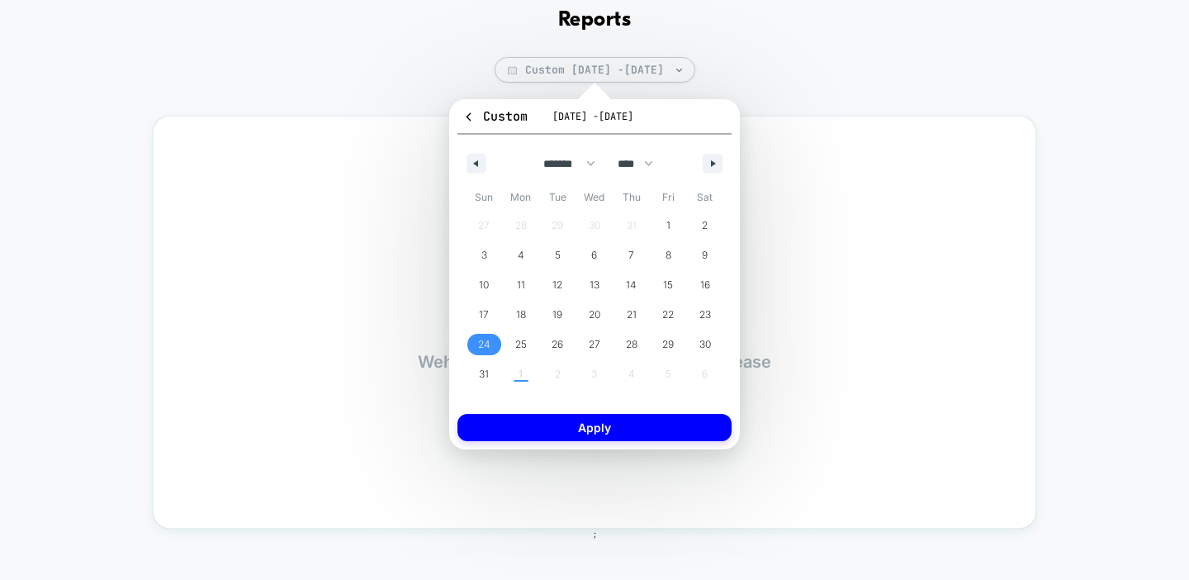
click at [486, 352] on span "24" at bounding box center [484, 344] width 12 height 30
click at [697, 339] on span "30" at bounding box center [704, 344] width 37 height 21
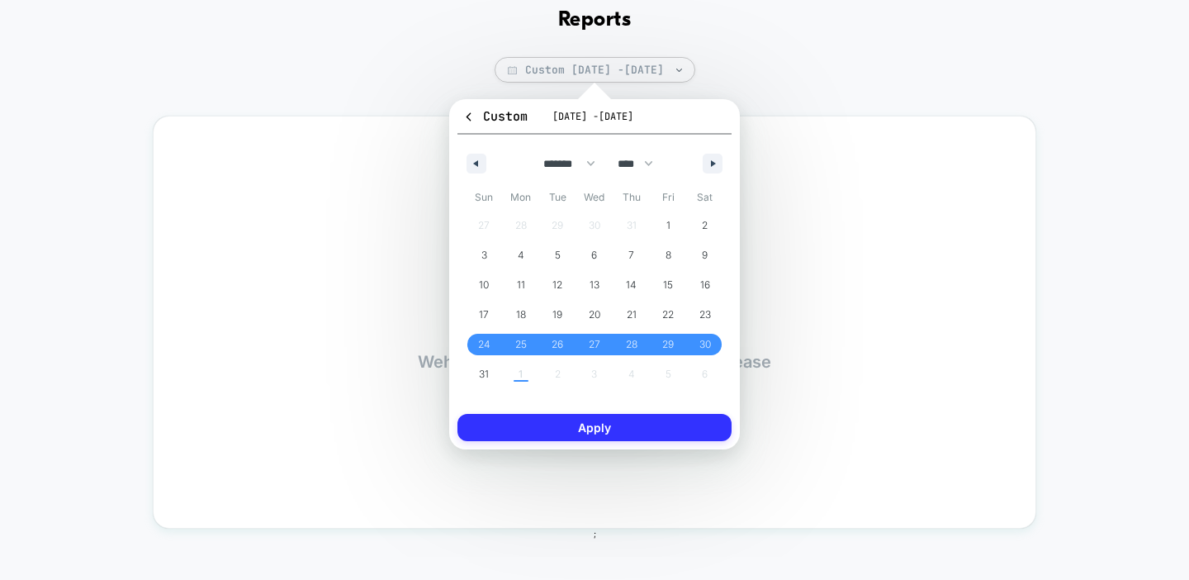
click at [613, 427] on button "Apply" at bounding box center [594, 427] width 274 height 27
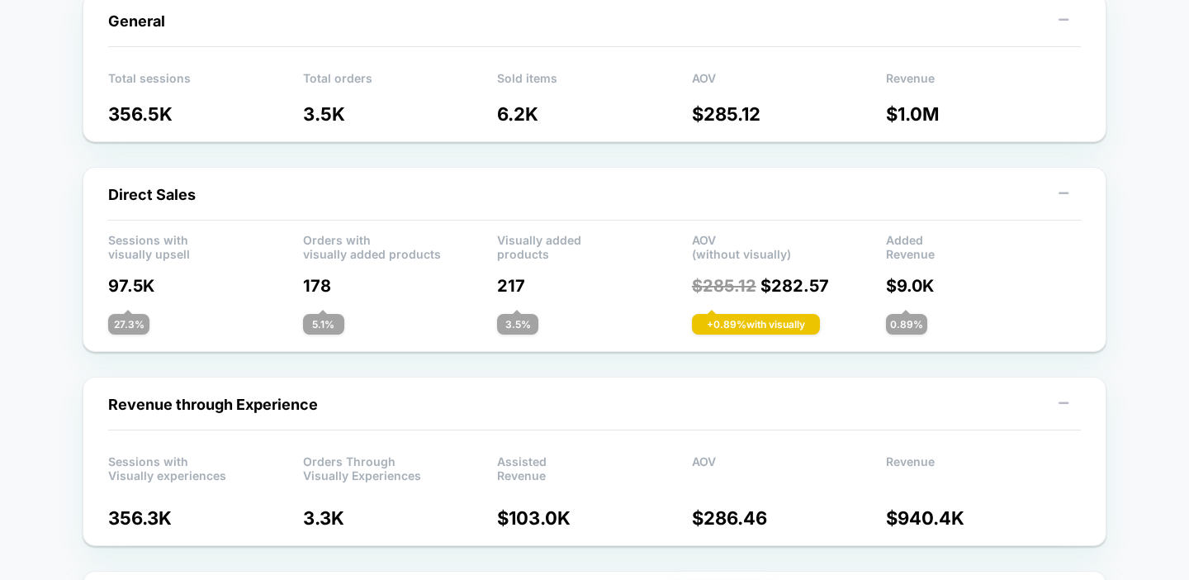
scroll to position [203, 0]
click at [920, 290] on p "$ 9.0K" at bounding box center [983, 285] width 195 height 20
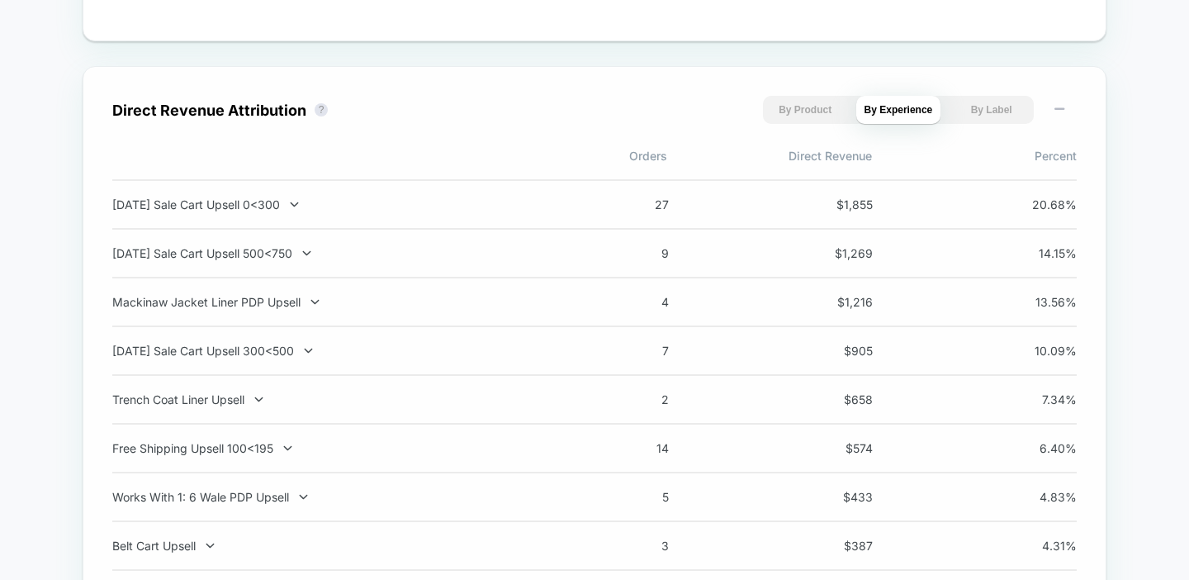
scroll to position [1118, 0]
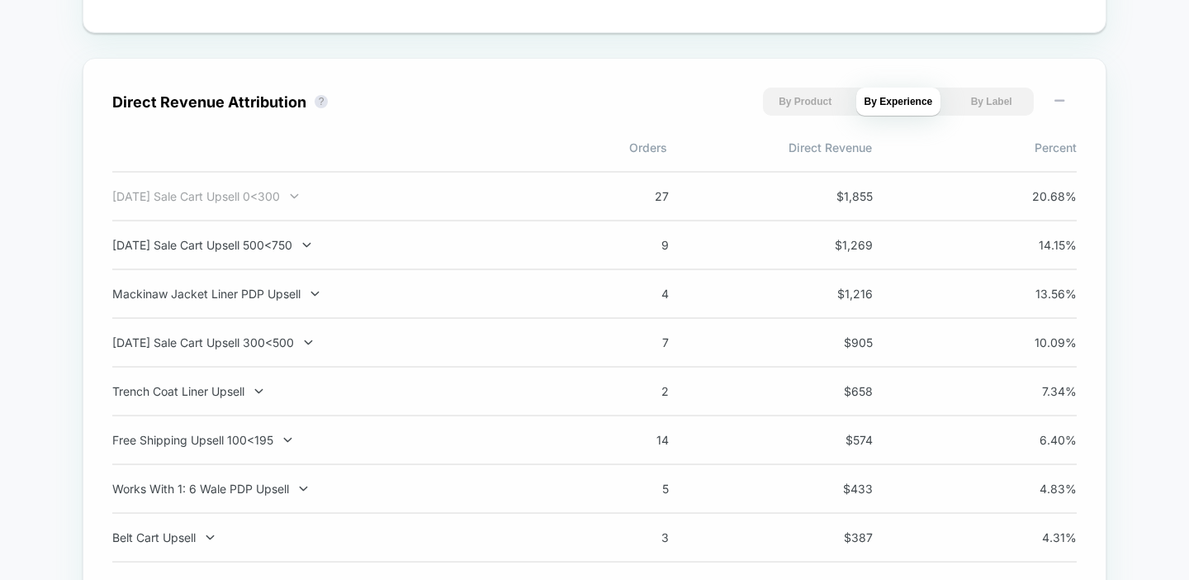
click at [303, 194] on div "[DATE] Sale Cart Upsell 0<300" at bounding box center [329, 196] width 434 height 14
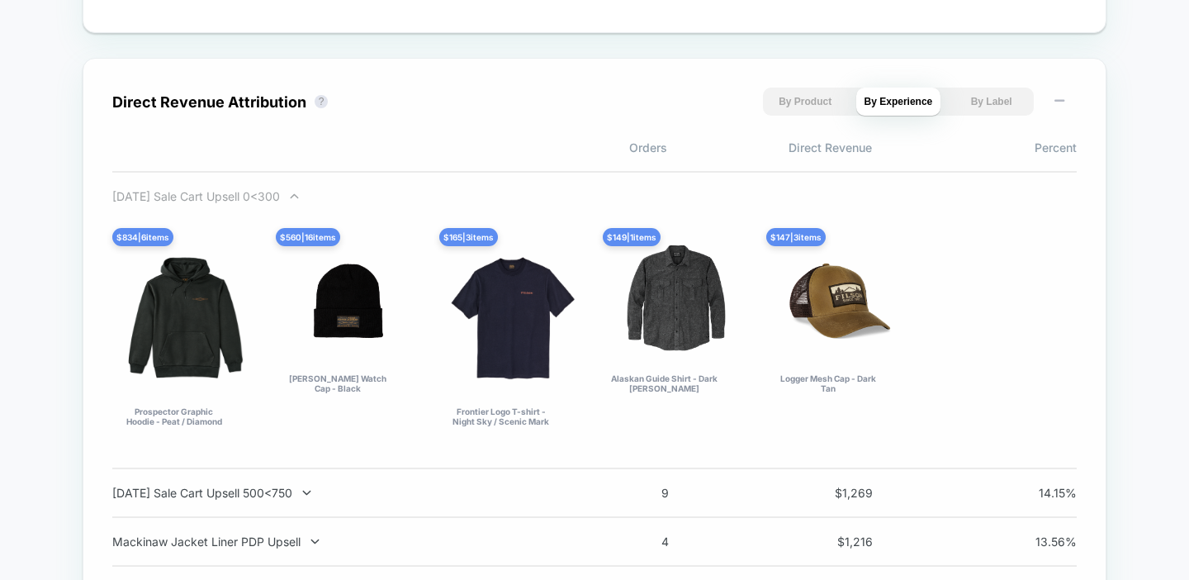
click at [298, 196] on div "[DATE] Sale Cart Upsell 0<300" at bounding box center [329, 196] width 434 height 14
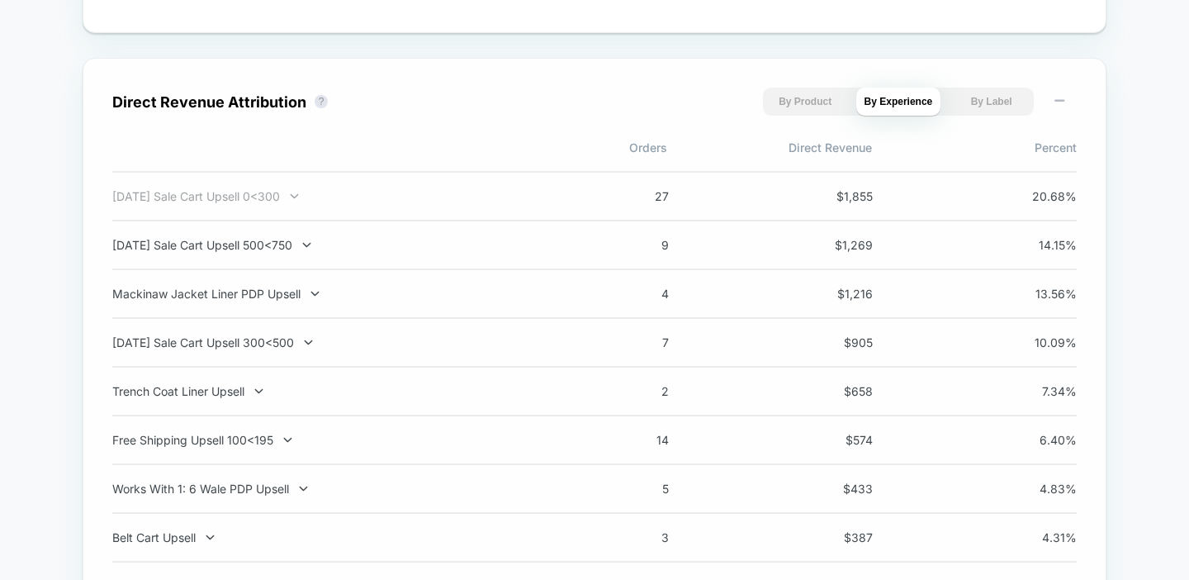
click at [298, 196] on div "[DATE] Sale Cart Upsell 0<300" at bounding box center [329, 196] width 434 height 14
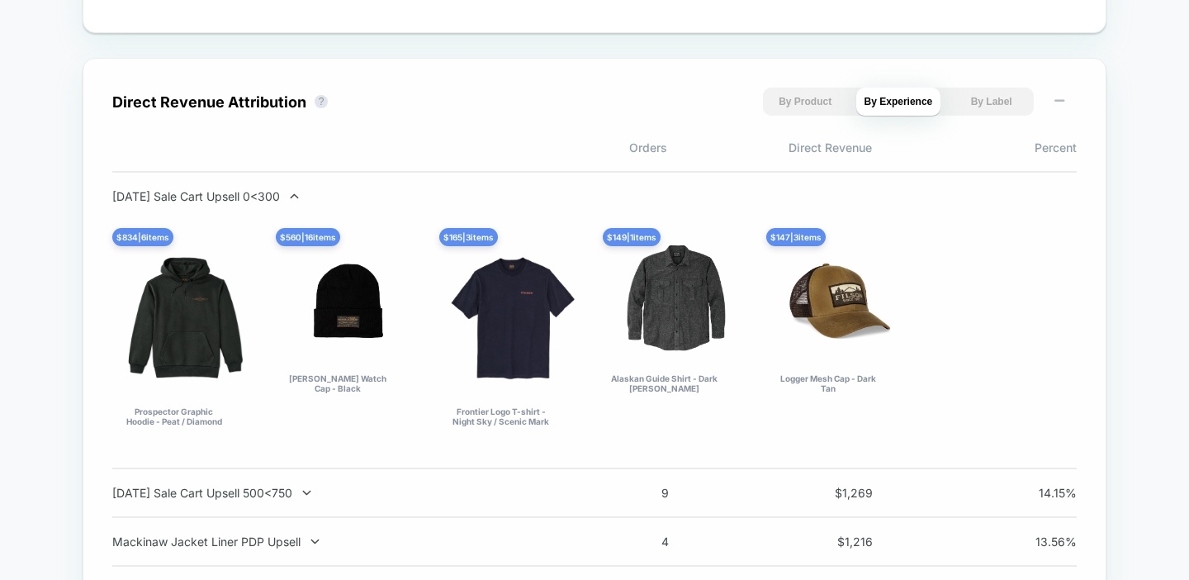
click at [298, 196] on div "[DATE] Sale Cart Upsell 0<300" at bounding box center [329, 196] width 434 height 14
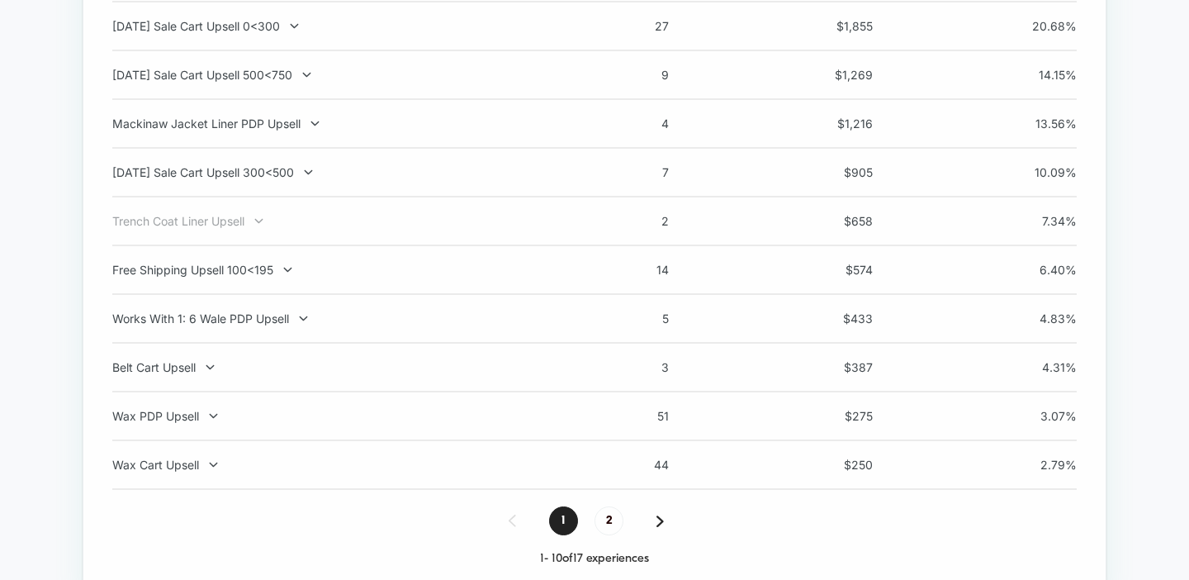
scroll to position [1293, 0]
